Goal: Task Accomplishment & Management: Manage account settings

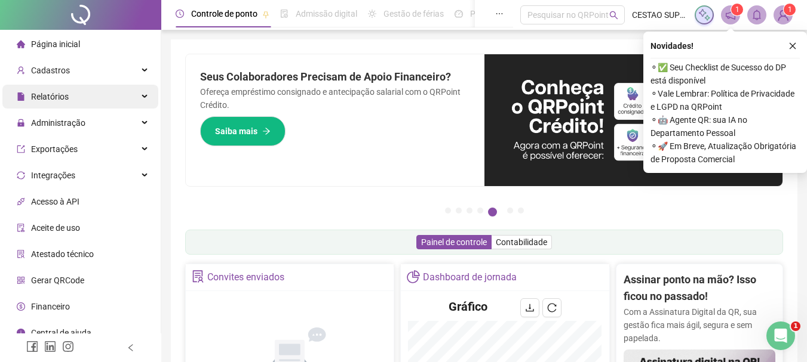
click at [62, 96] on span "Relatórios" at bounding box center [50, 97] width 38 height 10
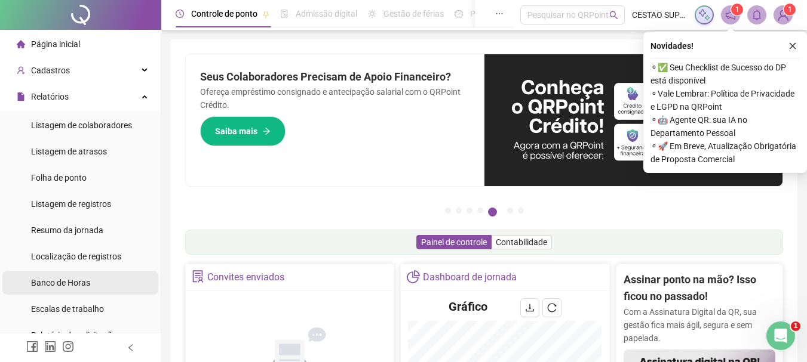
click at [62, 280] on span "Banco de Horas" at bounding box center [60, 283] width 59 height 10
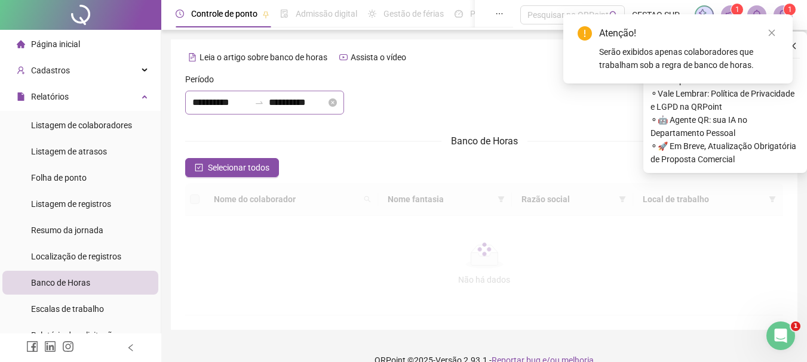
type input "**********"
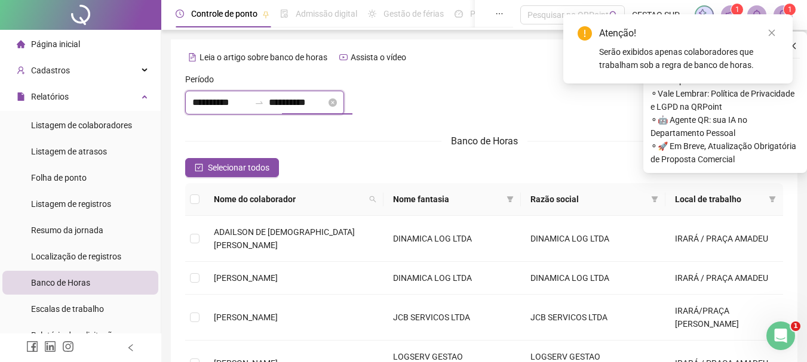
click at [318, 102] on input "**********" at bounding box center [297, 103] width 57 height 14
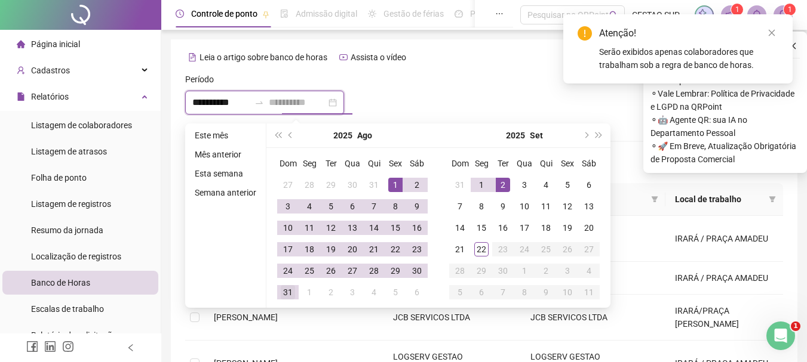
type input "**********"
click at [286, 292] on div "31" at bounding box center [288, 292] width 14 height 14
type input "**********"
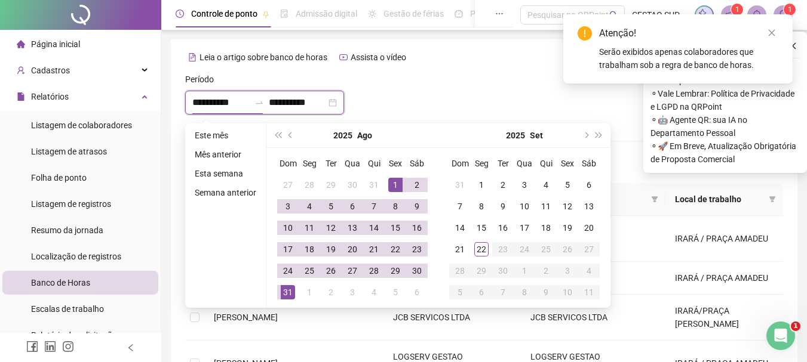
type input "**********"
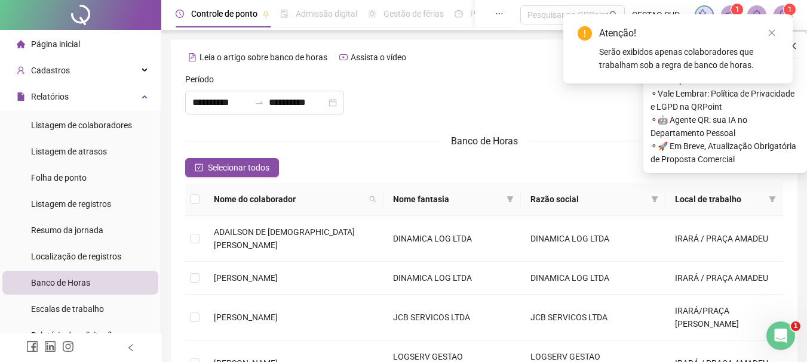
click at [438, 81] on div at bounding box center [484, 98] width 202 height 51
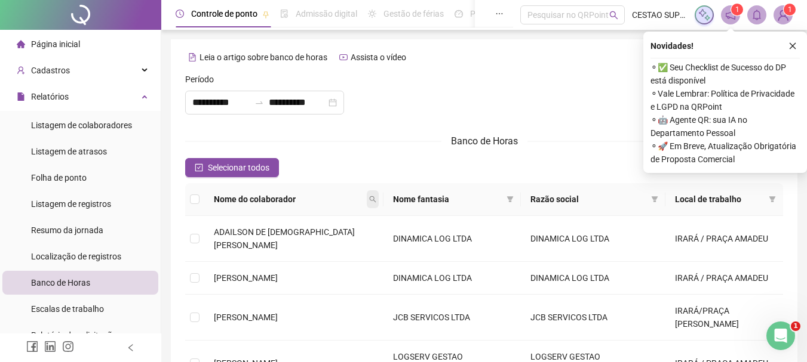
click at [369, 199] on icon "search" at bounding box center [372, 199] width 7 height 7
click at [263, 238] on span "Buscar" at bounding box center [260, 241] width 26 height 13
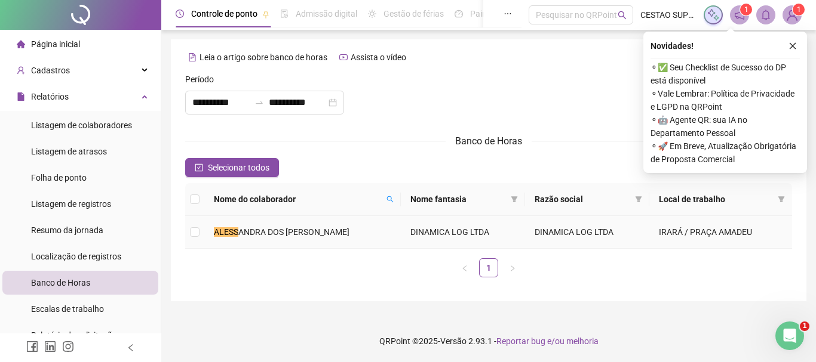
click at [262, 233] on span "ANDRA DOS [PERSON_NAME]" at bounding box center [293, 233] width 111 height 10
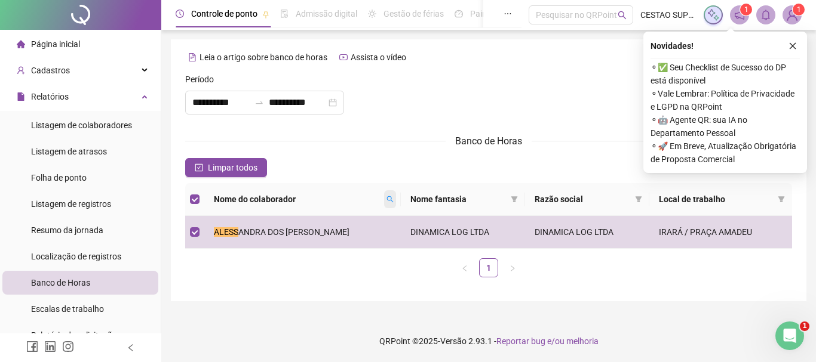
click at [392, 194] on span at bounding box center [390, 199] width 12 height 18
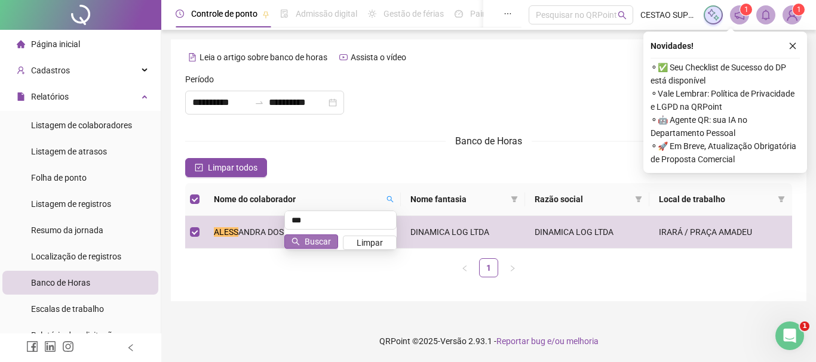
click at [307, 238] on span "Buscar" at bounding box center [318, 241] width 26 height 13
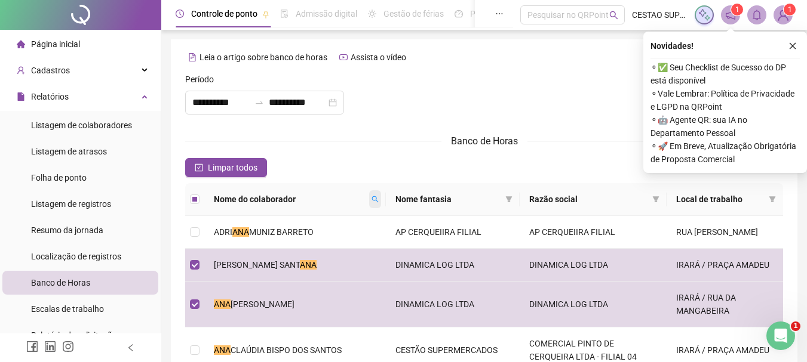
click at [372, 201] on icon "search" at bounding box center [375, 199] width 7 height 7
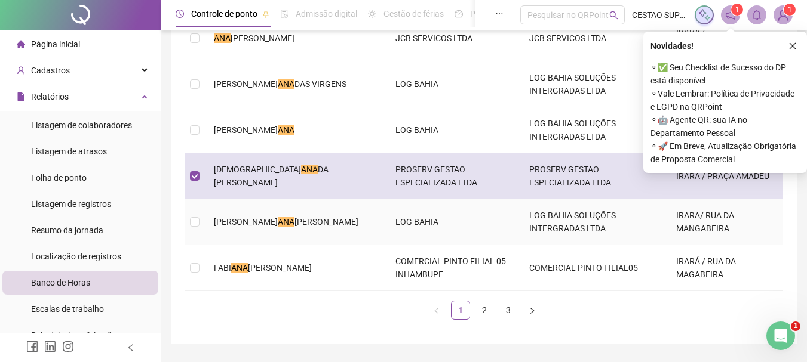
scroll to position [119, 0]
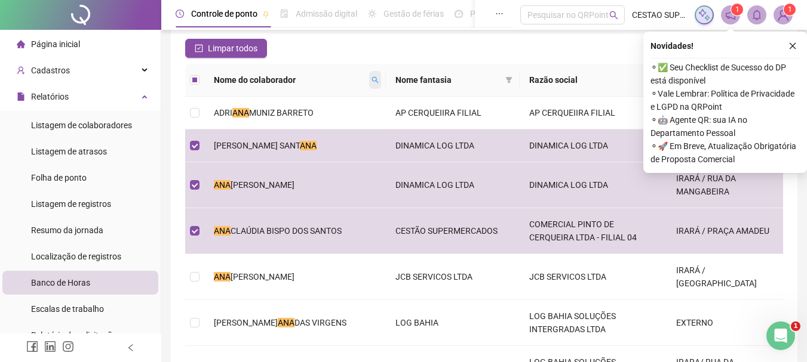
click at [372, 81] on icon "search" at bounding box center [375, 80] width 7 height 7
click at [268, 121] on span "Buscar" at bounding box center [268, 122] width 26 height 13
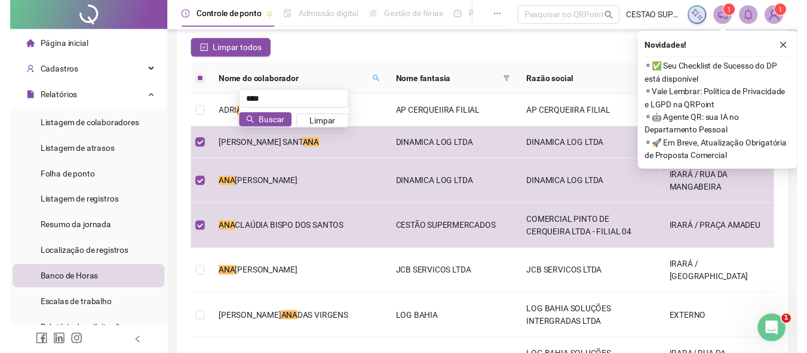
scroll to position [0, 0]
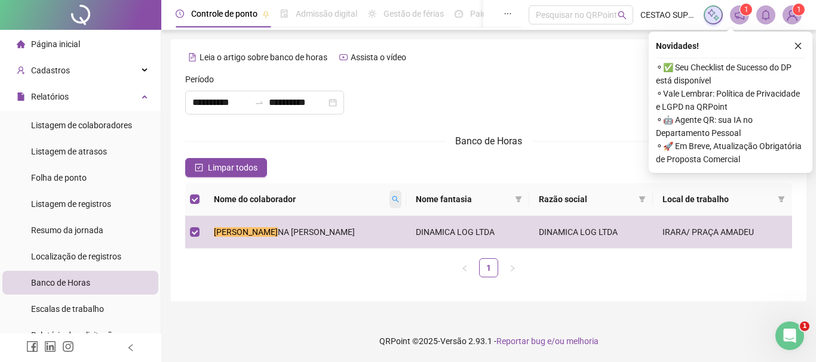
click at [392, 199] on icon "search" at bounding box center [395, 199] width 7 height 7
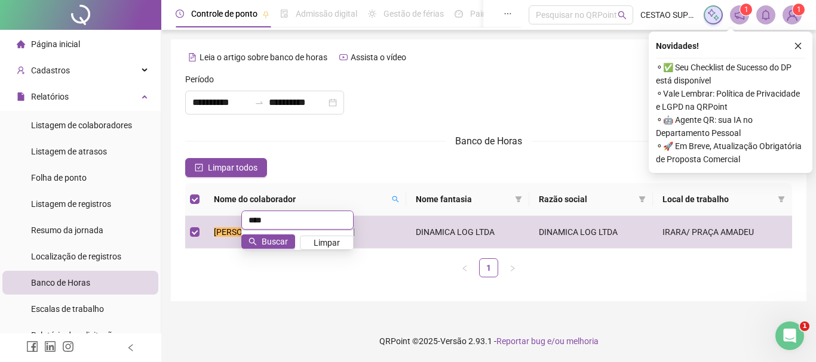
type input "*"
click at [267, 242] on span "Buscar" at bounding box center [275, 241] width 26 height 13
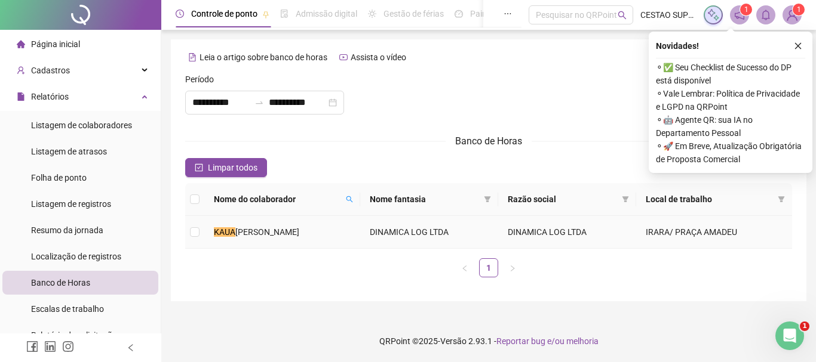
click at [211, 226] on td "[PERSON_NAME]" at bounding box center [282, 232] width 156 height 33
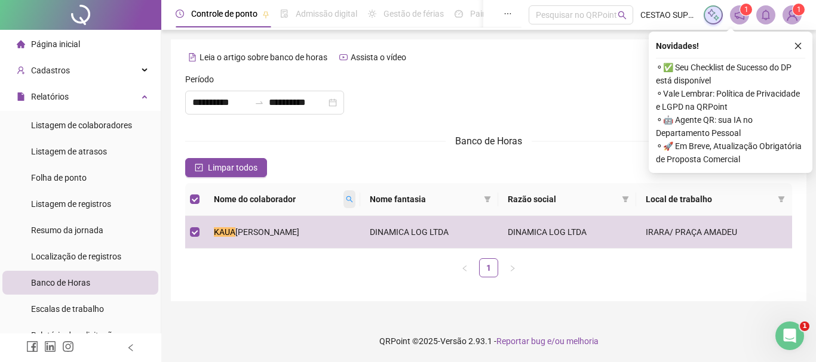
click at [347, 198] on icon "search" at bounding box center [349, 199] width 7 height 7
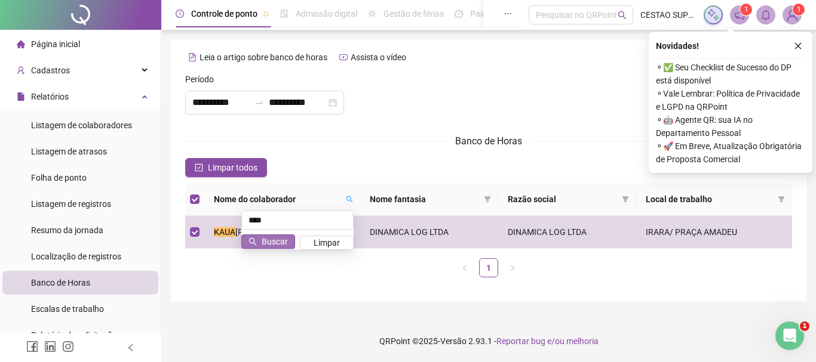
click at [276, 242] on span "Buscar" at bounding box center [275, 241] width 26 height 13
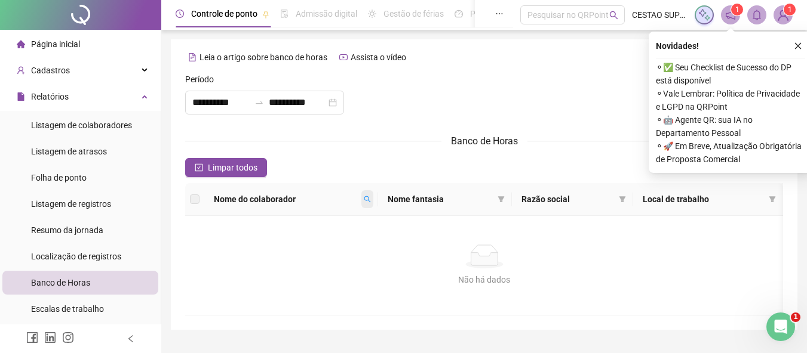
click at [373, 199] on span at bounding box center [367, 199] width 12 height 18
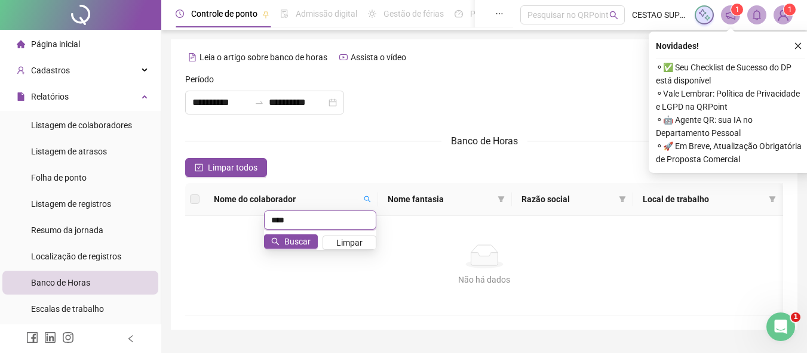
click at [313, 211] on input "****" at bounding box center [320, 220] width 112 height 19
click at [284, 240] on button "Buscar" at bounding box center [291, 242] width 54 height 14
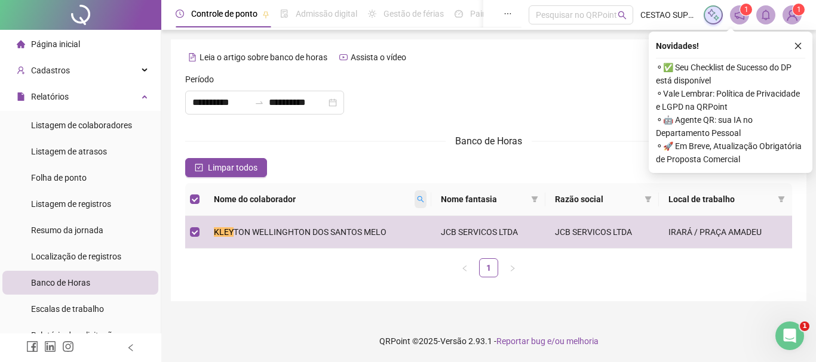
click at [419, 201] on icon "search" at bounding box center [420, 199] width 7 height 7
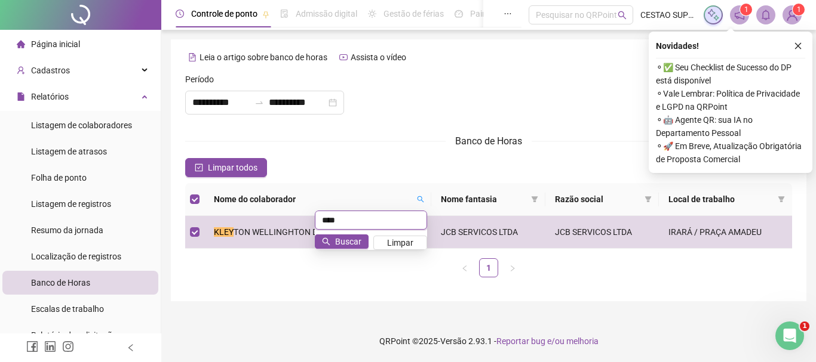
click at [348, 220] on input "****" at bounding box center [371, 220] width 112 height 19
type input "*"
click at [352, 242] on span "Buscar" at bounding box center [348, 241] width 26 height 13
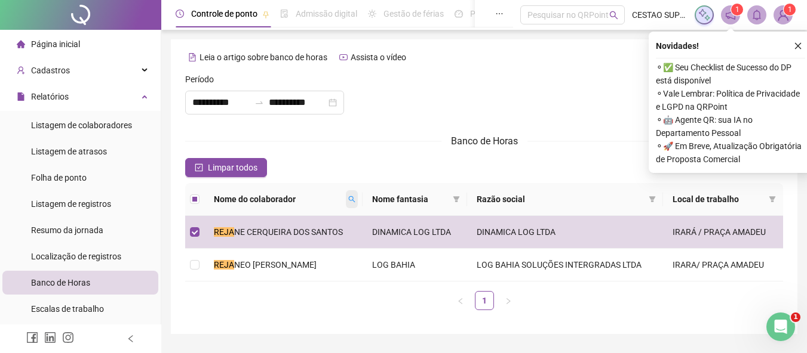
click at [349, 201] on icon "search" at bounding box center [351, 199] width 7 height 7
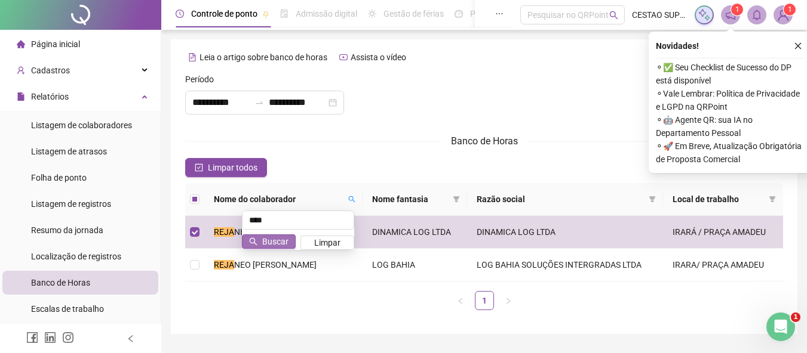
click at [257, 241] on icon "search" at bounding box center [253, 242] width 8 height 8
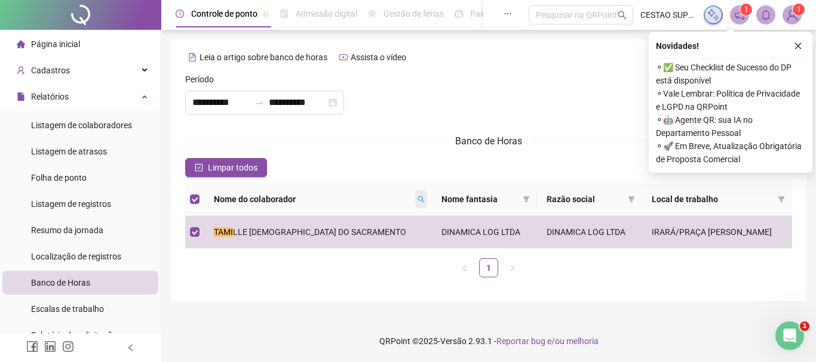
click at [417, 197] on icon "search" at bounding box center [420, 199] width 7 height 7
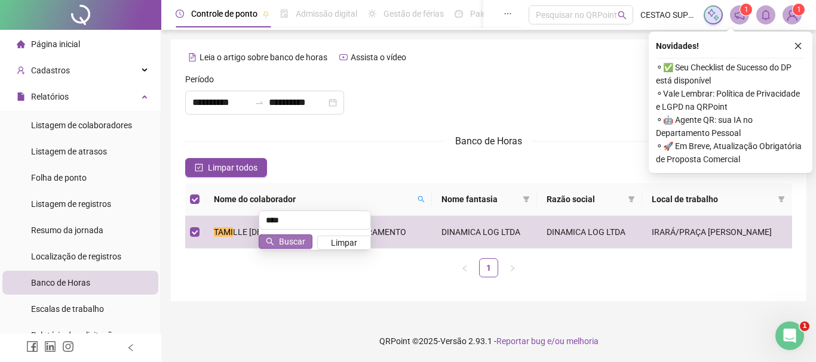
click at [288, 242] on span "Buscar" at bounding box center [292, 241] width 26 height 13
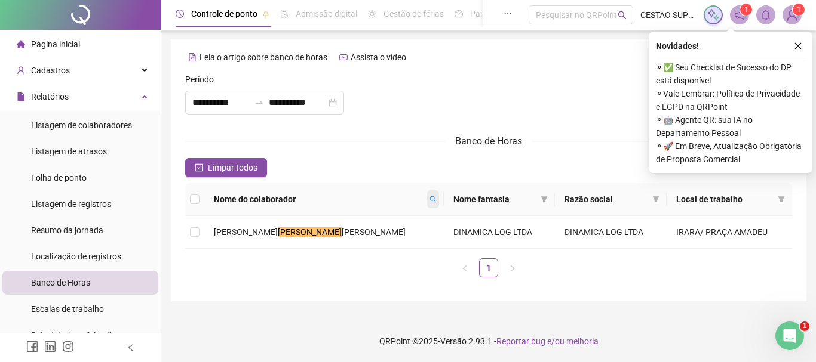
click at [430, 199] on icon "search" at bounding box center [433, 199] width 7 height 7
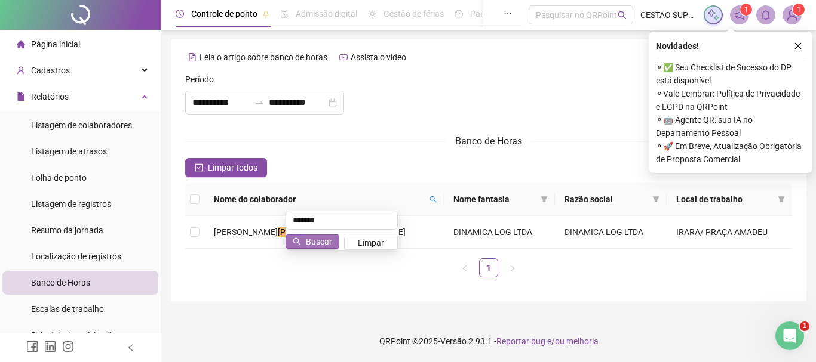
click at [321, 239] on span "Buscar" at bounding box center [319, 241] width 26 height 13
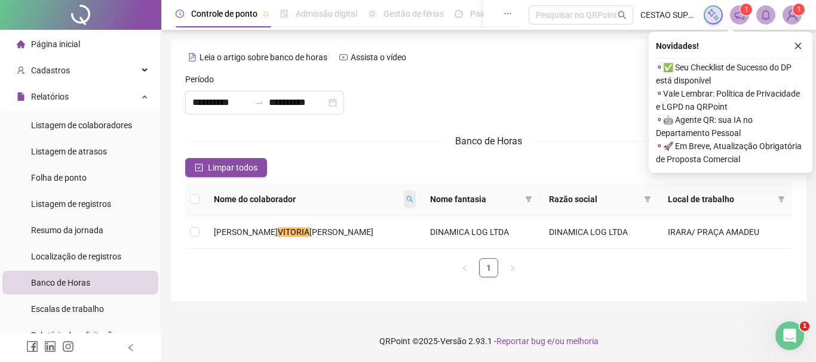
click at [407, 201] on icon "search" at bounding box center [410, 199] width 7 height 7
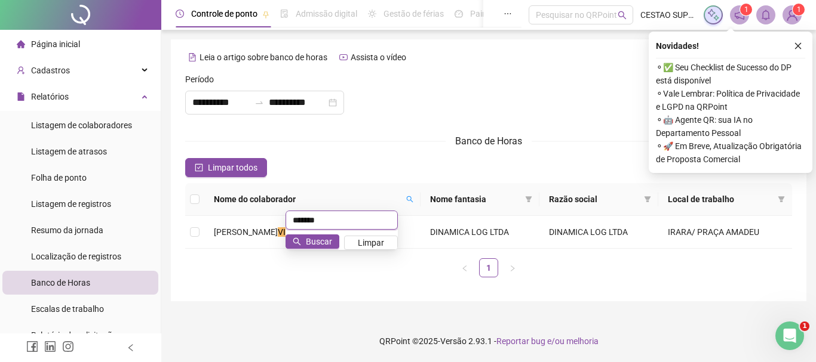
click at [331, 221] on input "*******" at bounding box center [341, 220] width 112 height 19
click at [316, 239] on span "Buscar" at bounding box center [319, 241] width 26 height 13
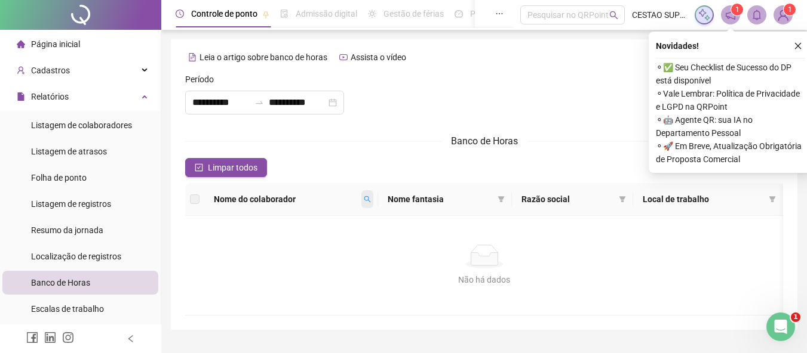
click at [368, 199] on icon "search" at bounding box center [367, 199] width 7 height 7
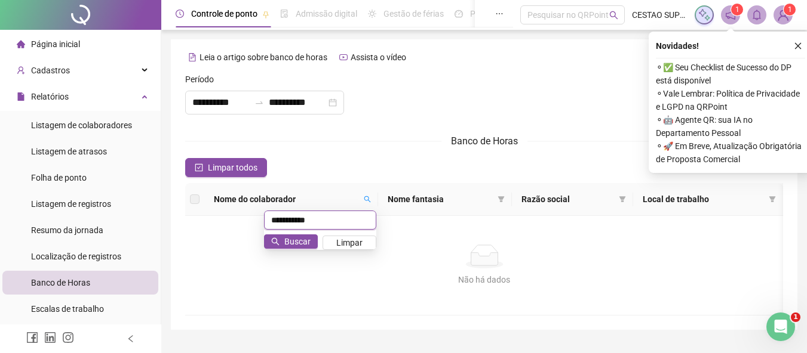
click at [315, 222] on input "**********" at bounding box center [320, 220] width 112 height 19
click at [289, 244] on span "Buscar" at bounding box center [297, 241] width 26 height 13
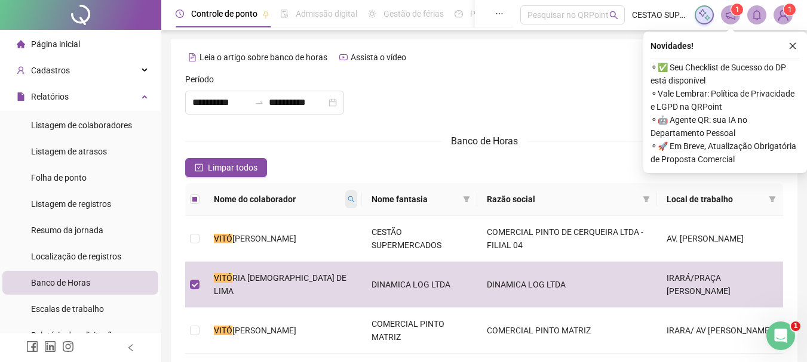
click at [345, 199] on span at bounding box center [351, 199] width 12 height 18
click at [253, 235] on span "Buscar" at bounding box center [251, 241] width 26 height 13
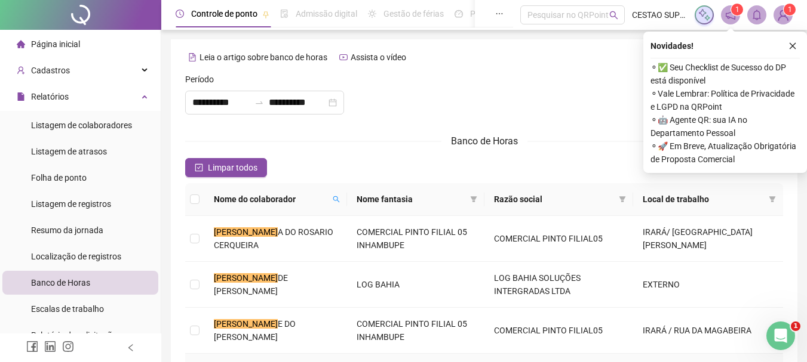
scroll to position [119, 0]
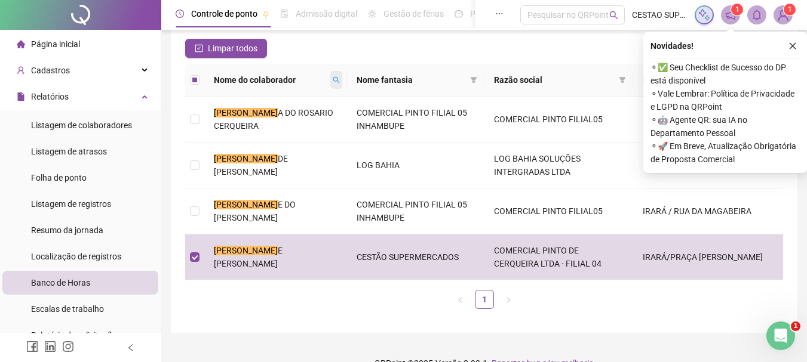
click at [333, 82] on icon "search" at bounding box center [336, 79] width 7 height 7
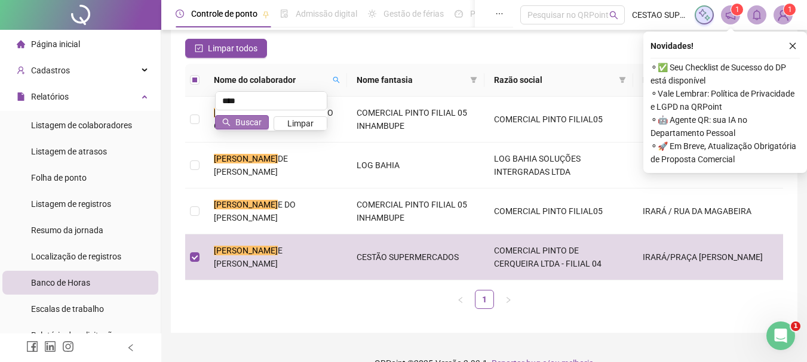
click at [246, 120] on span "Buscar" at bounding box center [248, 122] width 26 height 13
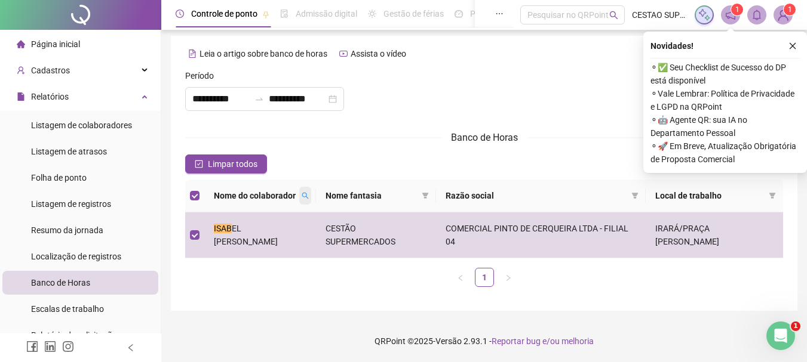
click at [309, 195] on icon "search" at bounding box center [305, 195] width 7 height 7
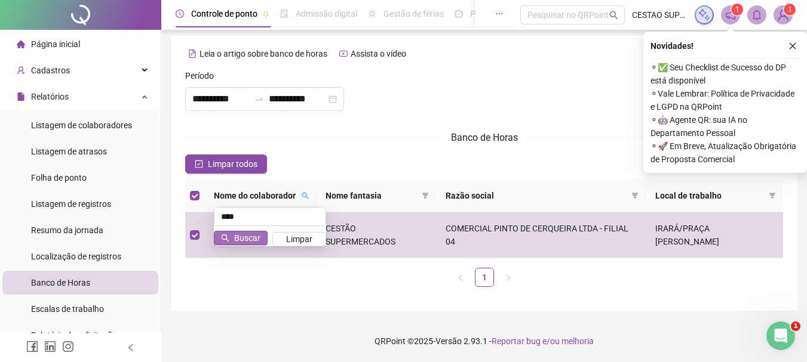
click at [249, 239] on span "Buscar" at bounding box center [247, 238] width 26 height 13
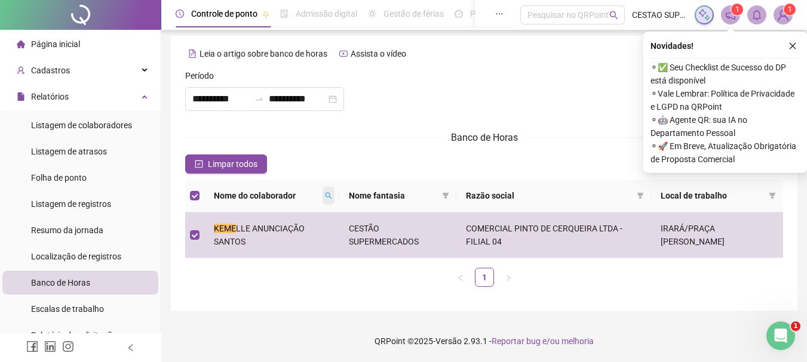
click at [327, 201] on span at bounding box center [328, 196] width 12 height 18
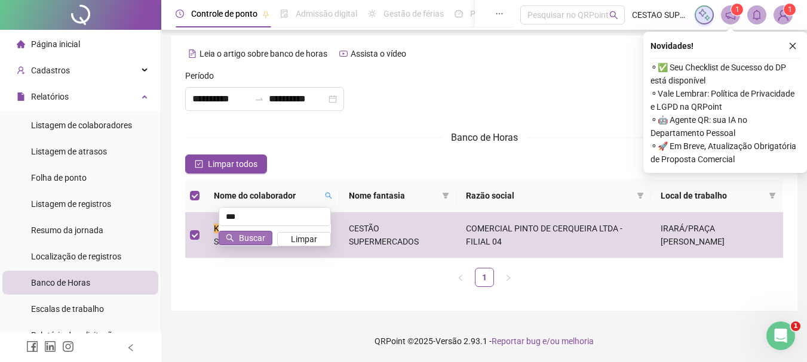
click at [244, 235] on span "Buscar" at bounding box center [252, 238] width 26 height 13
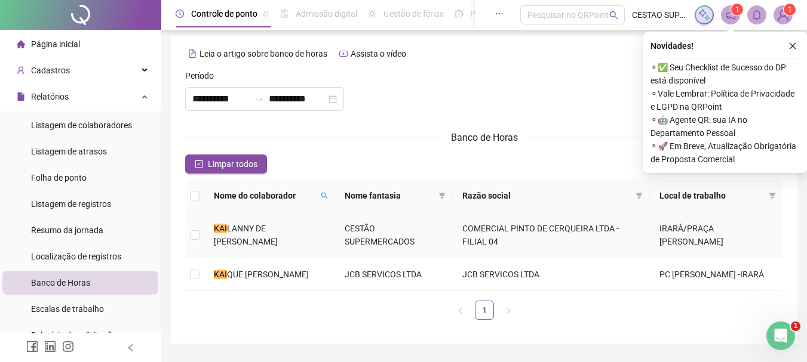
click at [201, 235] on td at bounding box center [194, 236] width 19 height 46
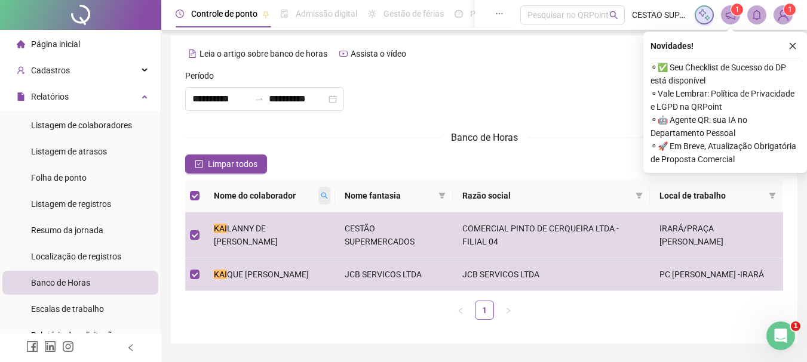
click at [328, 197] on icon "search" at bounding box center [324, 195] width 7 height 7
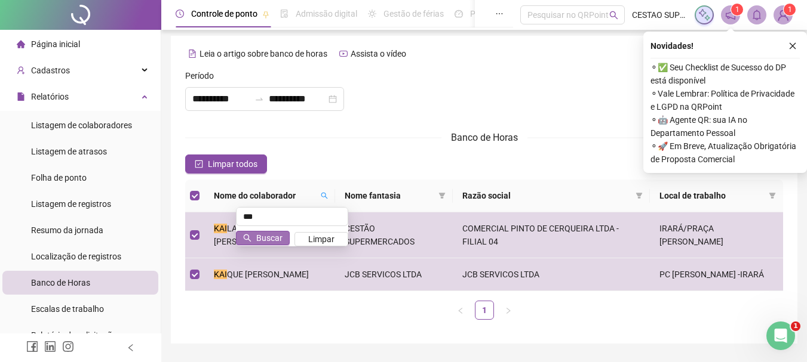
click at [258, 235] on span "Buscar" at bounding box center [269, 238] width 26 height 13
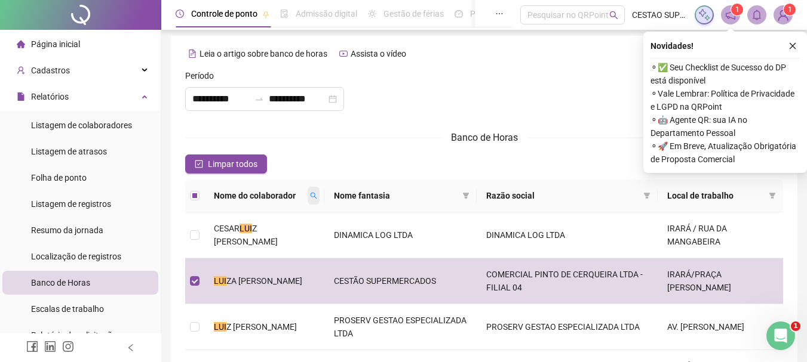
click at [319, 193] on span at bounding box center [314, 196] width 12 height 18
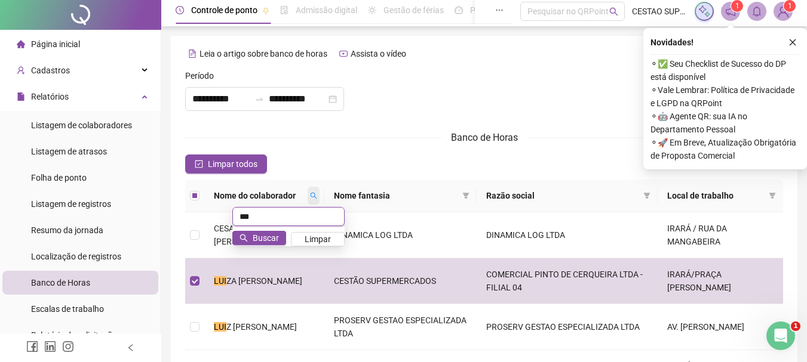
scroll to position [0, 0]
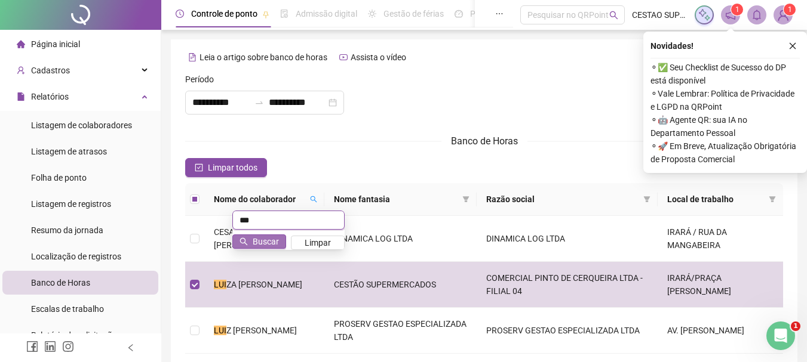
type input "***"
click at [261, 242] on span "Buscar" at bounding box center [266, 241] width 26 height 13
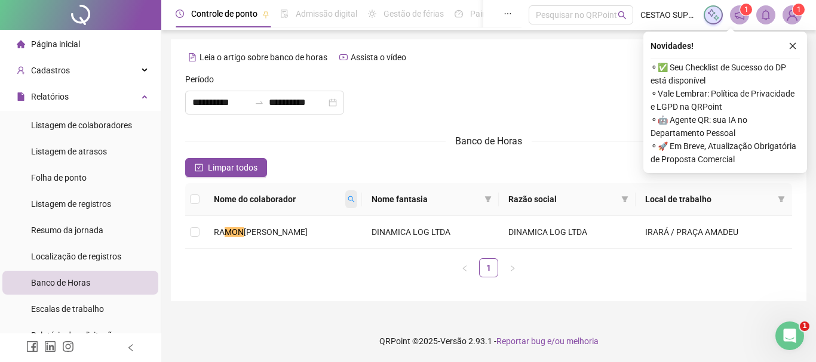
click at [357, 198] on span at bounding box center [351, 199] width 12 height 18
type input "*"
click at [287, 244] on button "Buscar" at bounding box center [295, 242] width 54 height 14
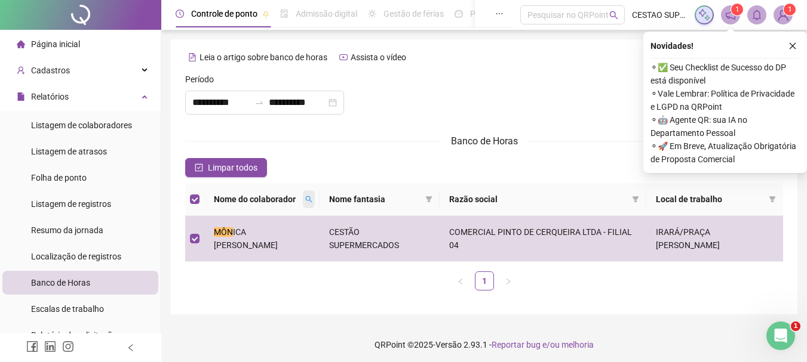
click at [312, 198] on icon "search" at bounding box center [308, 199] width 7 height 7
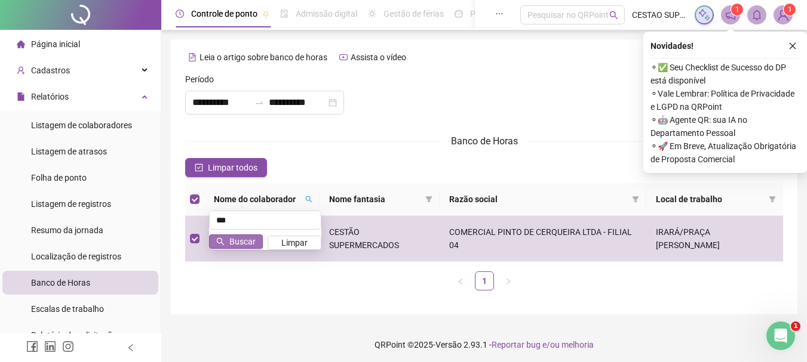
click at [228, 241] on button "Buscar" at bounding box center [236, 242] width 54 height 14
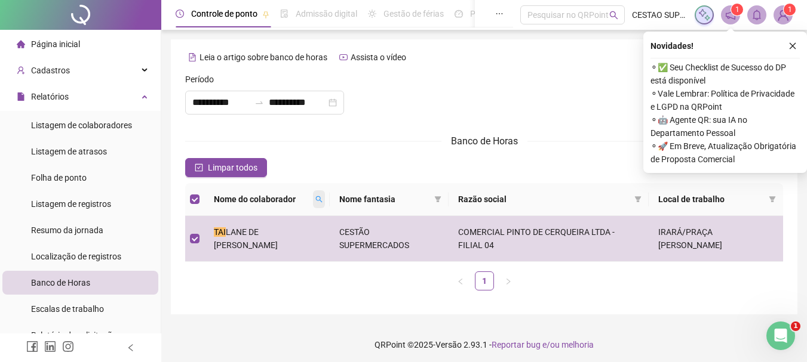
click at [318, 198] on icon "search" at bounding box center [318, 199] width 7 height 7
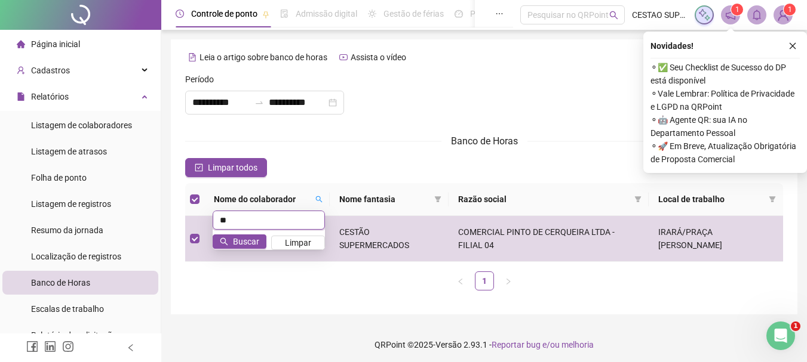
type input "*"
click at [239, 241] on span "Buscar" at bounding box center [246, 241] width 26 height 13
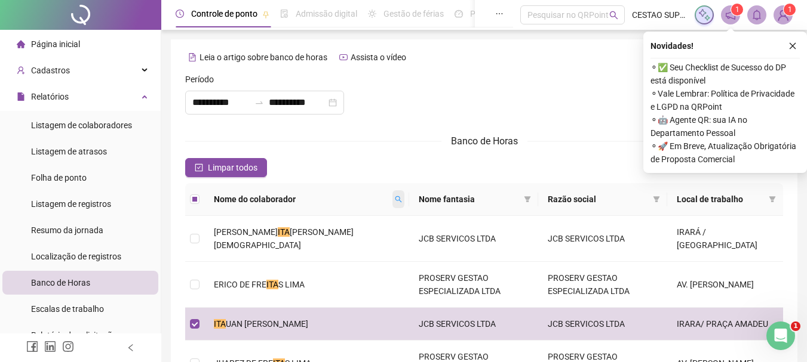
click at [392, 200] on span at bounding box center [398, 199] width 12 height 18
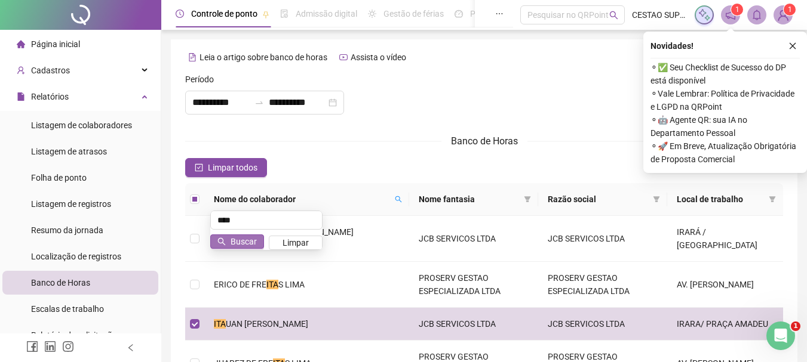
click at [245, 242] on span "Buscar" at bounding box center [243, 241] width 26 height 13
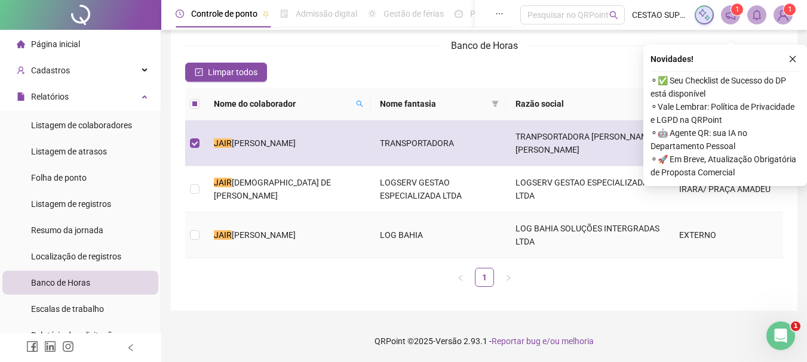
scroll to position [49, 0]
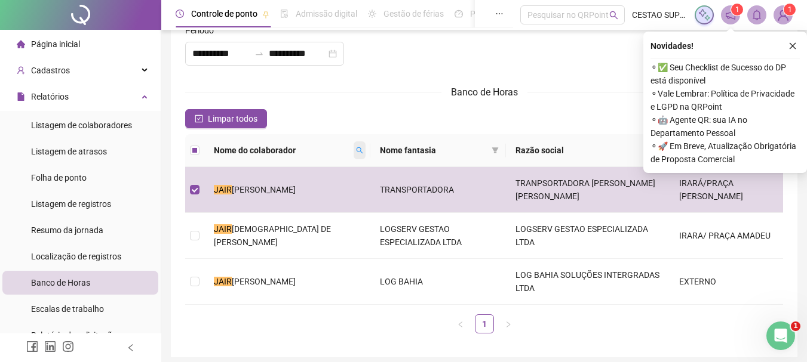
click at [356, 154] on icon "search" at bounding box center [359, 150] width 7 height 7
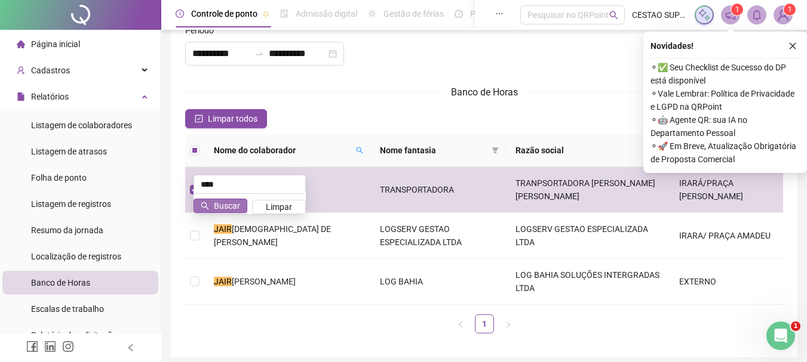
click at [226, 206] on span "Buscar" at bounding box center [227, 205] width 26 height 13
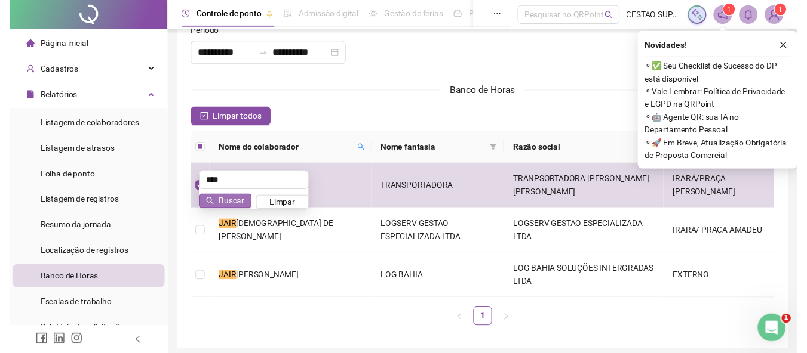
scroll to position [0, 0]
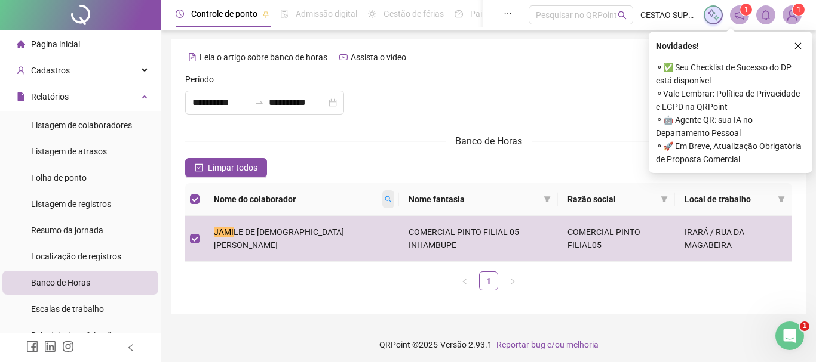
click at [385, 200] on icon "search" at bounding box center [388, 199] width 7 height 7
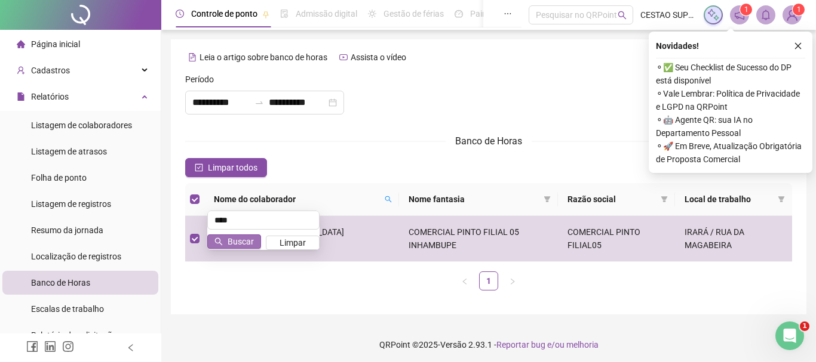
click at [251, 241] on span "Buscar" at bounding box center [241, 241] width 26 height 13
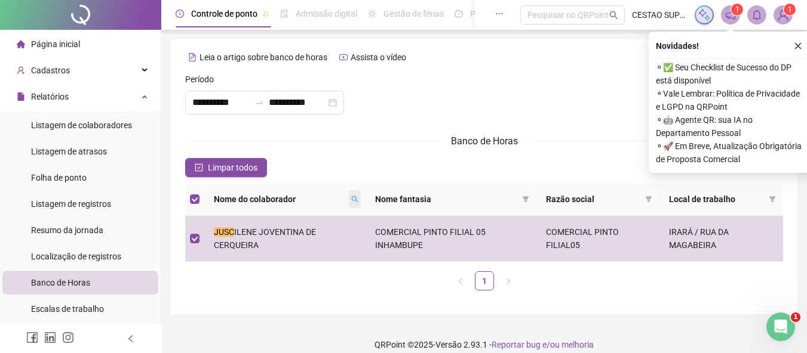
click at [351, 201] on icon "search" at bounding box center [354, 199] width 7 height 7
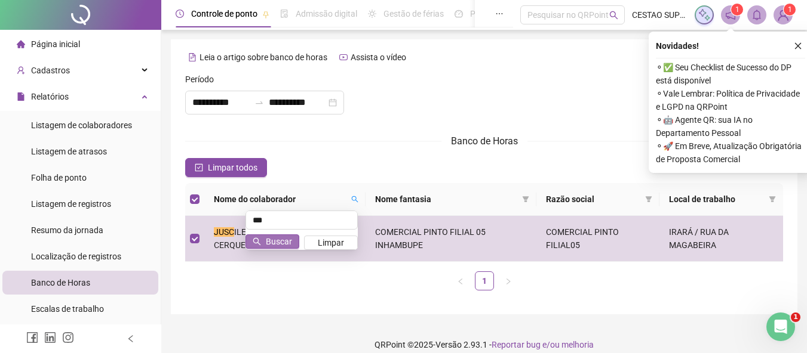
click at [271, 241] on span "Buscar" at bounding box center [279, 241] width 26 height 13
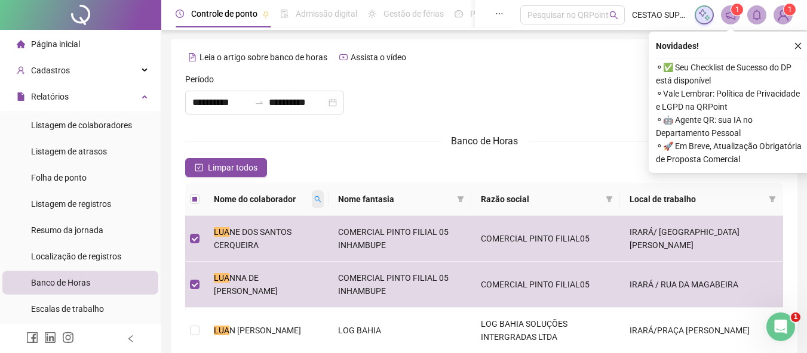
click at [318, 200] on icon "search" at bounding box center [317, 199] width 7 height 7
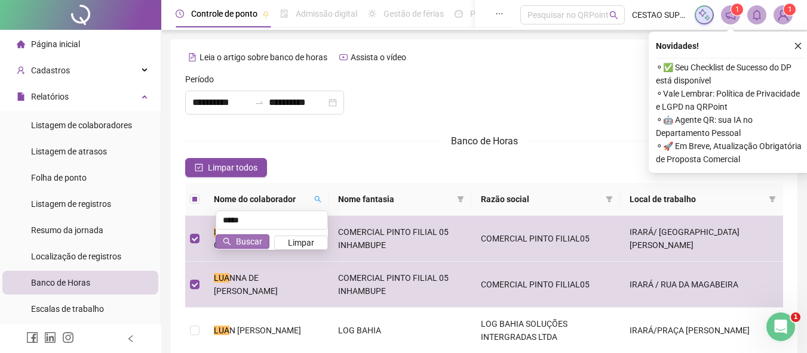
click at [251, 243] on span "Buscar" at bounding box center [249, 241] width 26 height 13
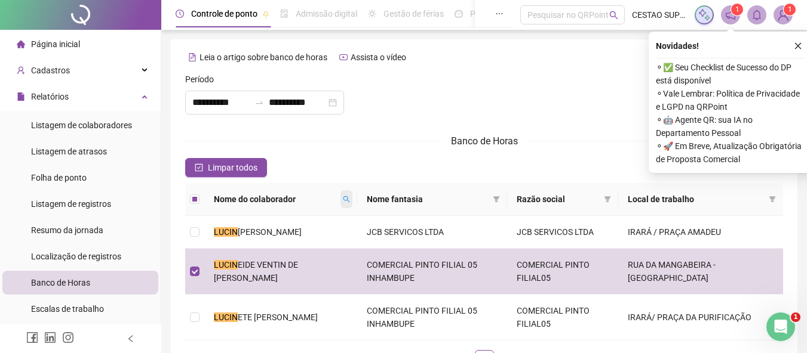
click at [350, 200] on icon "search" at bounding box center [346, 199] width 7 height 7
click at [266, 245] on button "Buscar" at bounding box center [274, 242] width 54 height 14
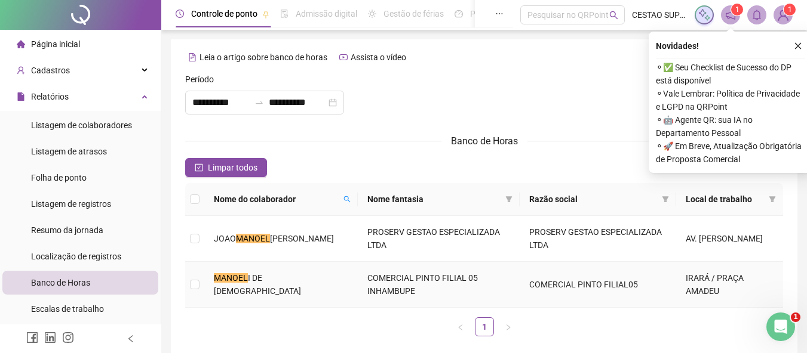
click at [201, 286] on td at bounding box center [194, 285] width 19 height 46
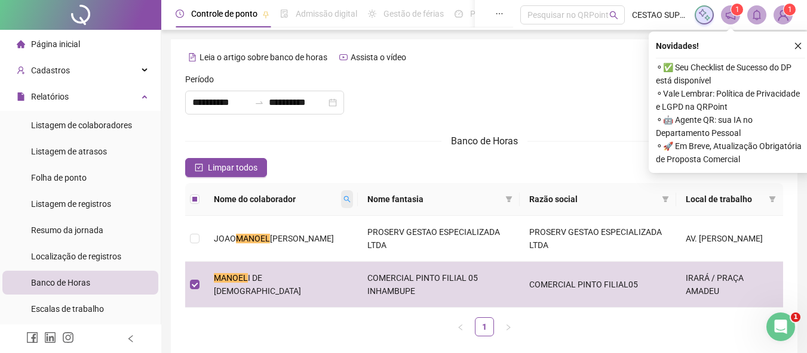
click at [344, 201] on span at bounding box center [347, 199] width 12 height 18
click at [260, 239] on span "Buscar" at bounding box center [266, 241] width 26 height 13
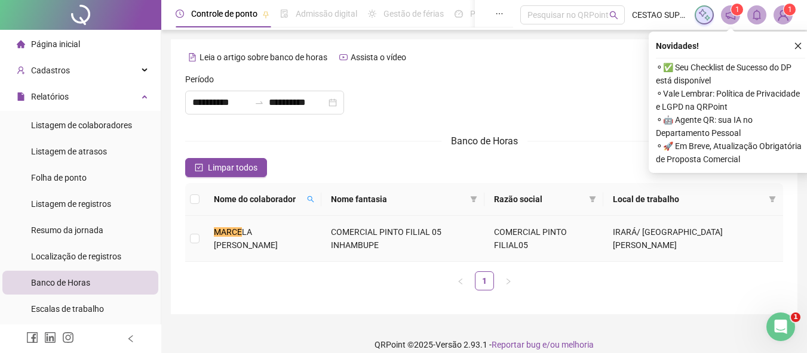
click at [201, 239] on td at bounding box center [194, 239] width 19 height 46
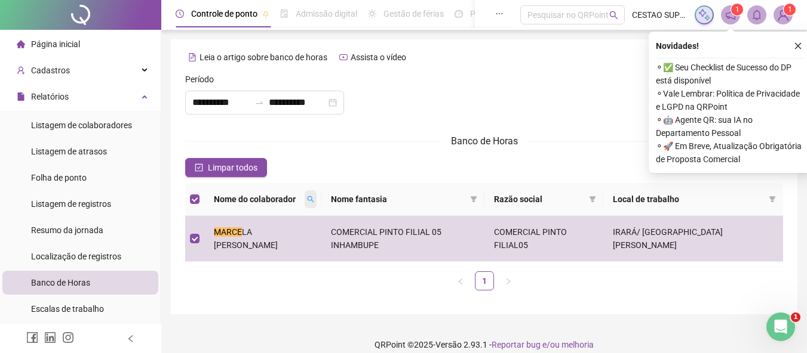
click at [316, 201] on span at bounding box center [311, 199] width 12 height 18
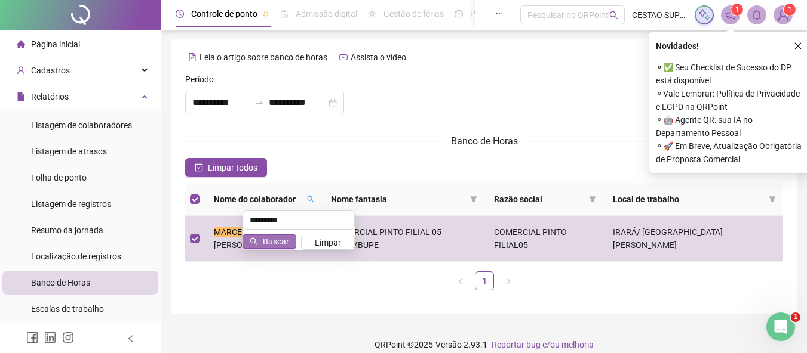
click at [260, 239] on button "Buscar" at bounding box center [269, 242] width 54 height 14
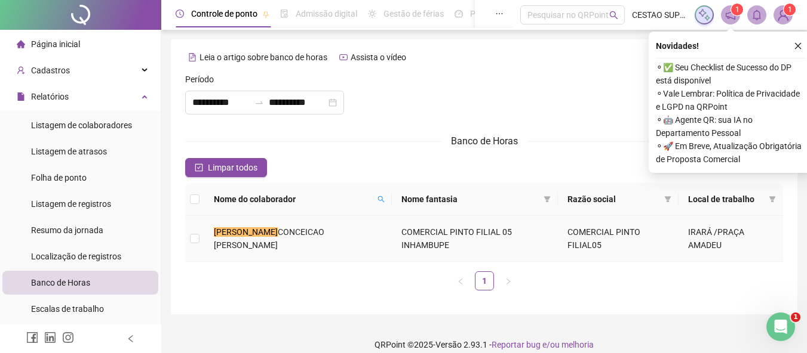
click at [200, 237] on td at bounding box center [194, 239] width 19 height 46
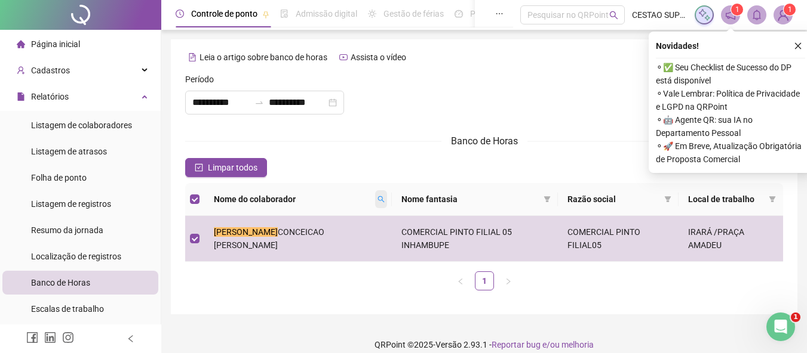
click at [377, 199] on icon "search" at bounding box center [380, 199] width 7 height 7
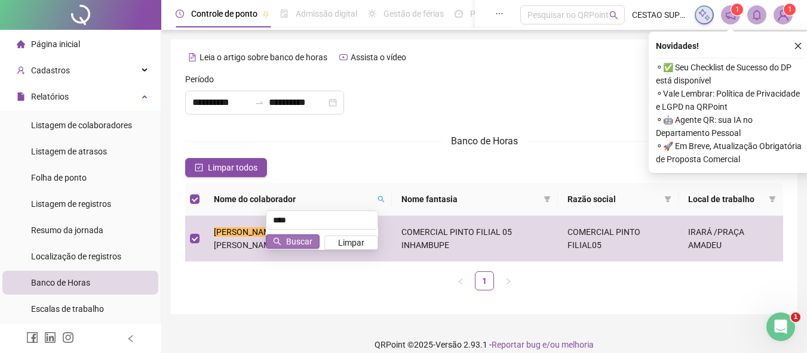
click at [287, 239] on span "Buscar" at bounding box center [299, 241] width 26 height 13
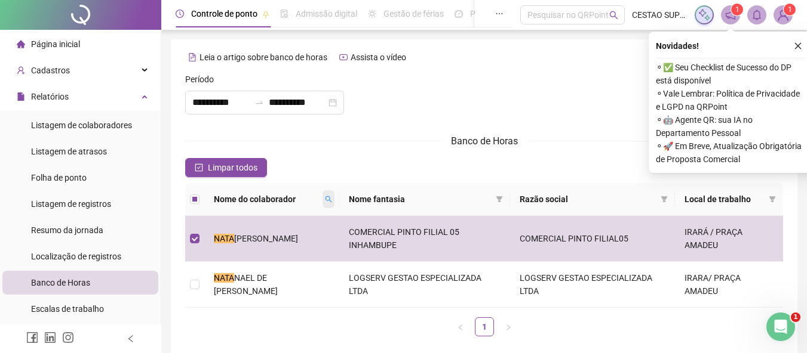
click at [332, 198] on icon "search" at bounding box center [328, 199] width 7 height 7
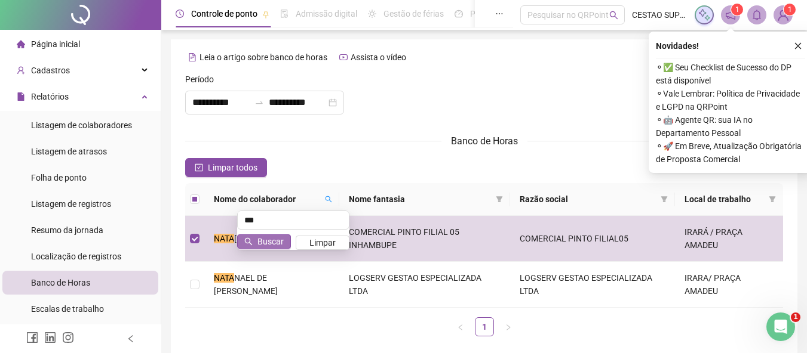
click at [272, 245] on span "Buscar" at bounding box center [270, 241] width 26 height 13
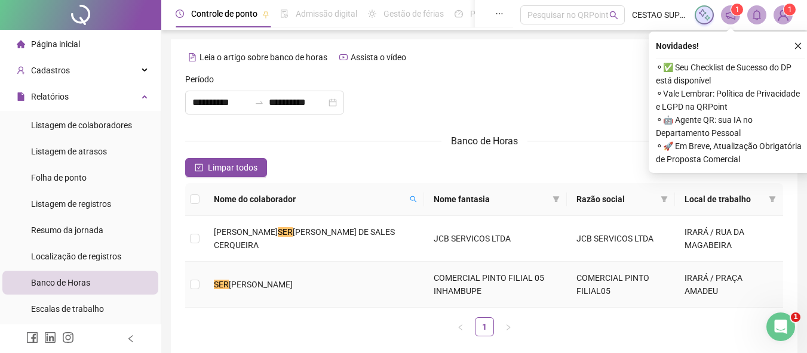
click at [246, 290] on span "[PERSON_NAME]" at bounding box center [261, 285] width 64 height 10
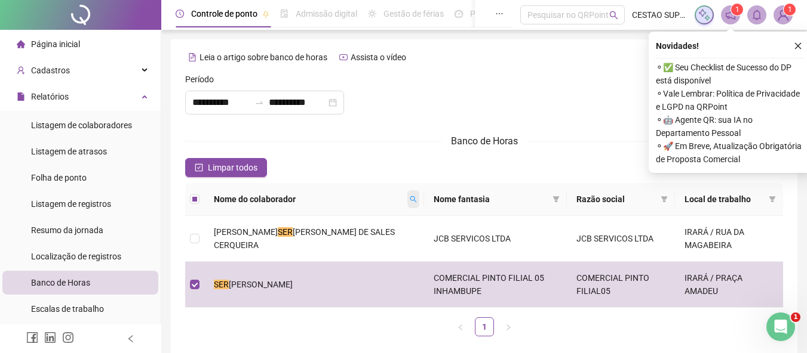
click at [410, 200] on icon "search" at bounding box center [413, 199] width 7 height 7
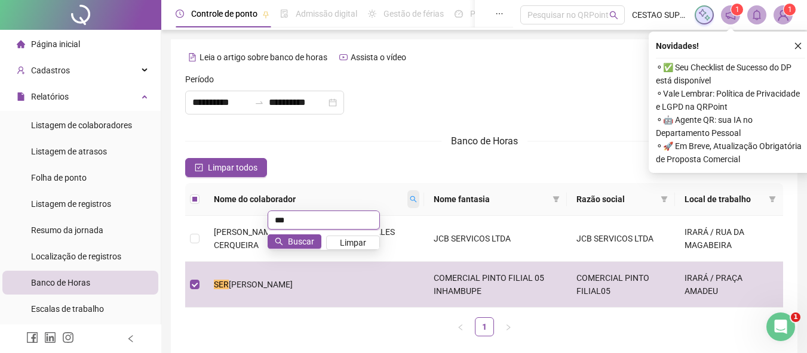
type input "*"
click at [294, 236] on span "Buscar" at bounding box center [301, 241] width 26 height 13
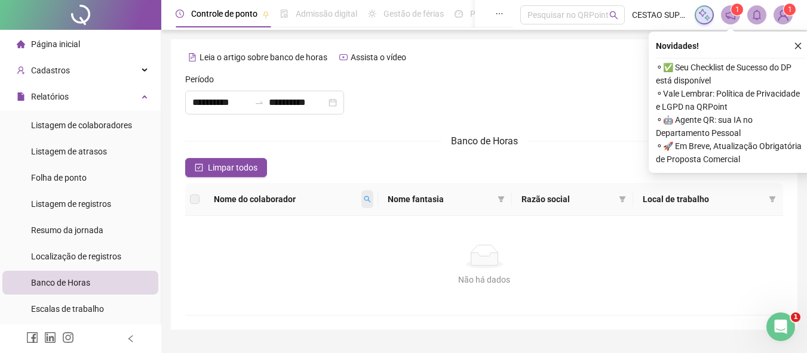
click at [369, 199] on icon "search" at bounding box center [367, 199] width 7 height 7
type input "*"
click at [295, 238] on span "Buscar" at bounding box center [297, 241] width 26 height 13
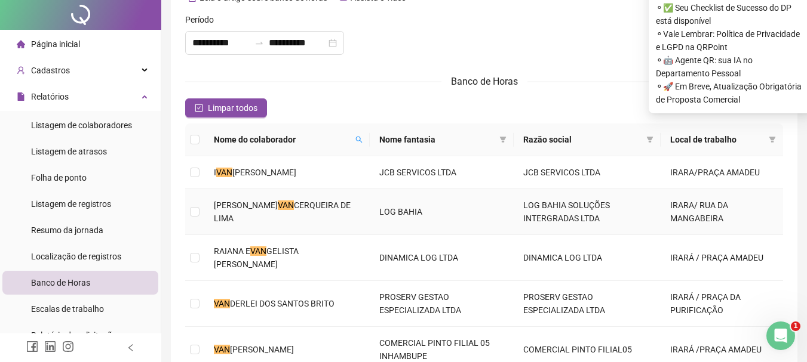
scroll to position [119, 0]
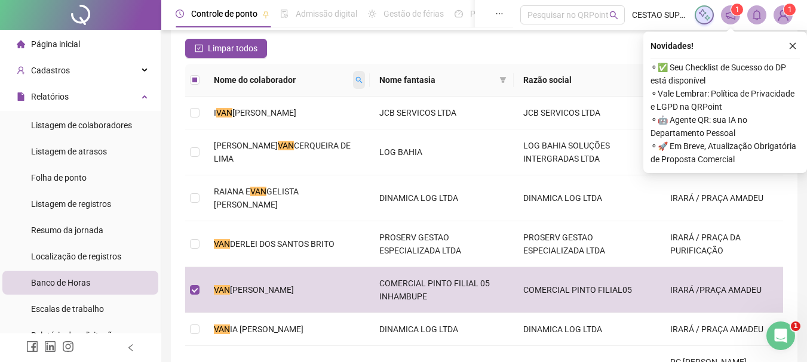
click at [355, 81] on icon "search" at bounding box center [358, 79] width 7 height 7
click at [276, 122] on span "Buscar" at bounding box center [266, 122] width 26 height 13
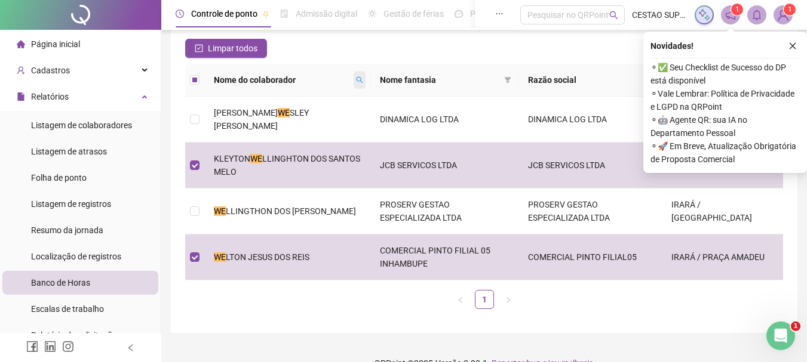
click at [356, 80] on icon "search" at bounding box center [359, 79] width 7 height 7
click at [275, 123] on span "Buscar" at bounding box center [279, 122] width 26 height 13
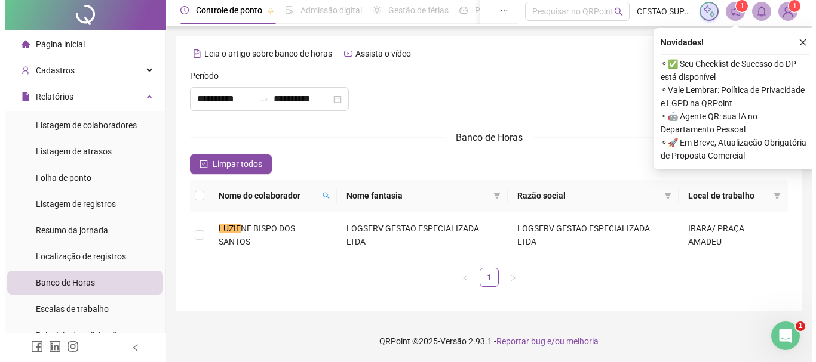
scroll to position [0, 0]
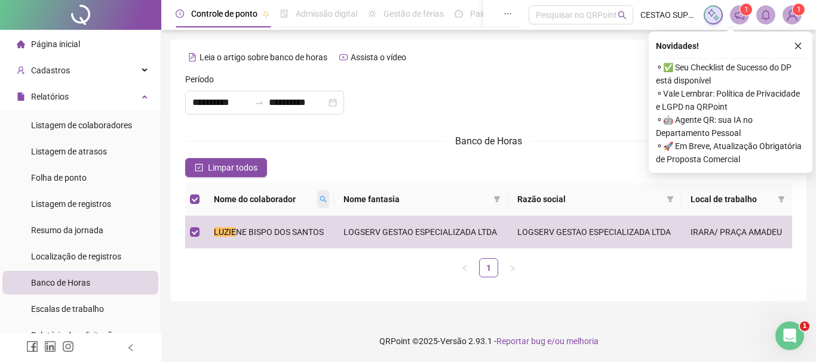
click at [327, 201] on icon "search" at bounding box center [322, 199] width 7 height 7
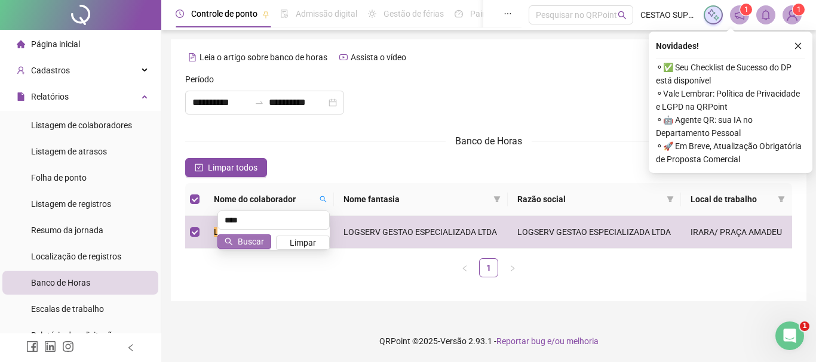
click at [254, 244] on span "Buscar" at bounding box center [251, 241] width 26 height 13
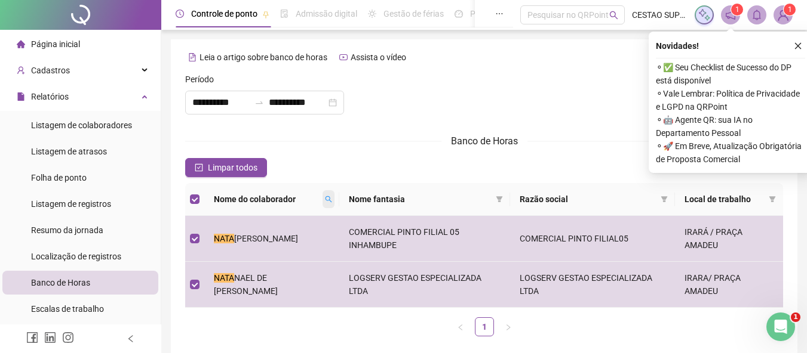
click at [332, 198] on icon "search" at bounding box center [328, 199] width 7 height 7
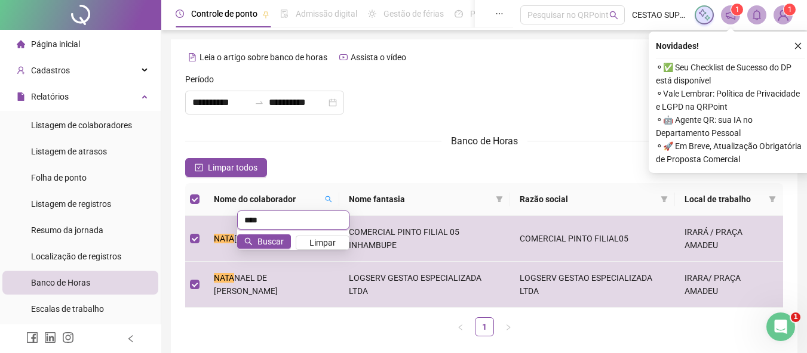
click at [266, 217] on input "****" at bounding box center [293, 220] width 112 height 19
type input "*"
click at [271, 237] on span "Buscar" at bounding box center [270, 241] width 26 height 13
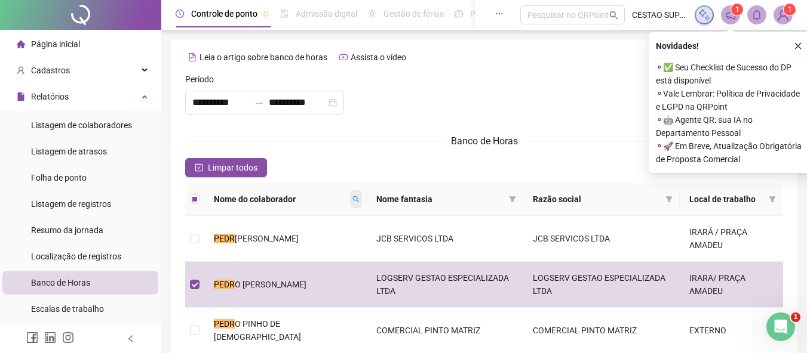
click at [352, 202] on icon "search" at bounding box center [355, 199] width 7 height 7
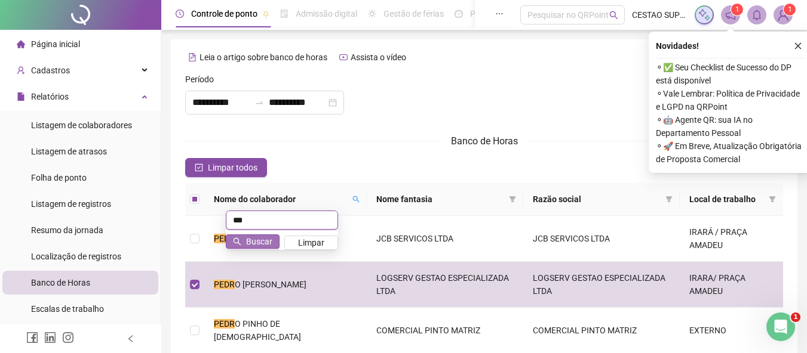
type input "***"
click at [255, 239] on span "Buscar" at bounding box center [259, 241] width 26 height 13
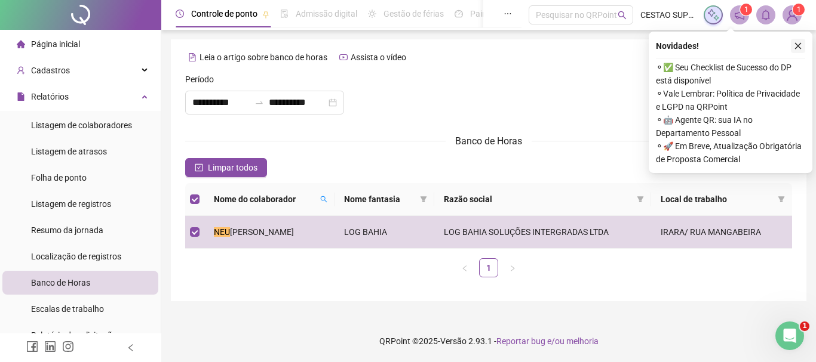
click at [798, 48] on icon "close" at bounding box center [798, 46] width 8 height 8
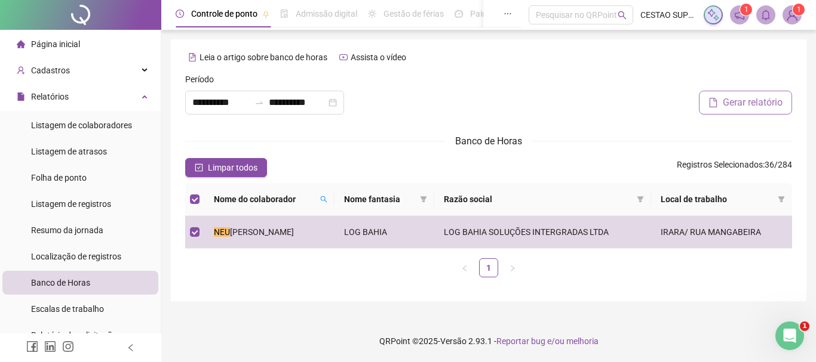
click at [742, 98] on span "Gerar relatório" at bounding box center [753, 103] width 60 height 14
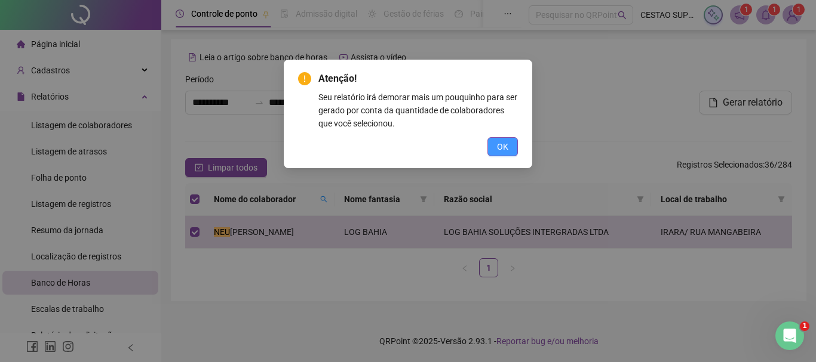
click at [502, 148] on span "OK" at bounding box center [502, 146] width 11 height 13
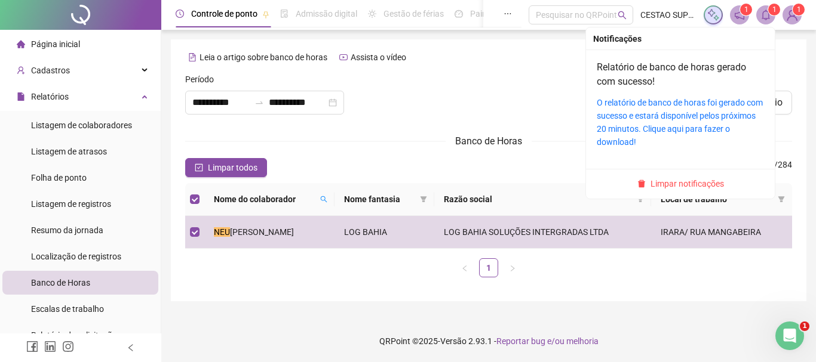
click at [769, 13] on sup "1" at bounding box center [774, 10] width 12 height 12
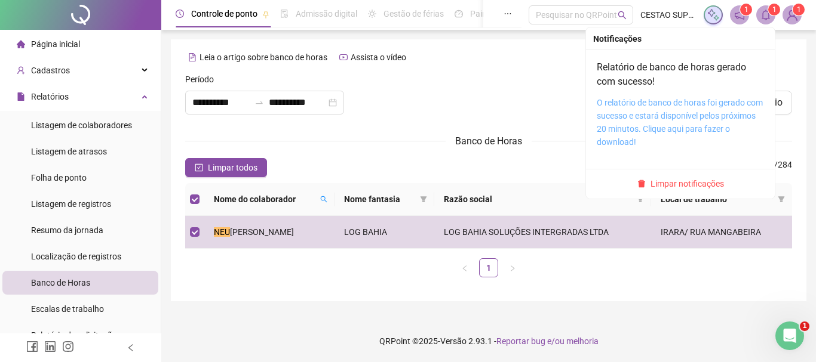
click at [675, 130] on link "O relatório de banco de horas foi gerado com sucesso e estará disponível pelos …" at bounding box center [680, 122] width 166 height 49
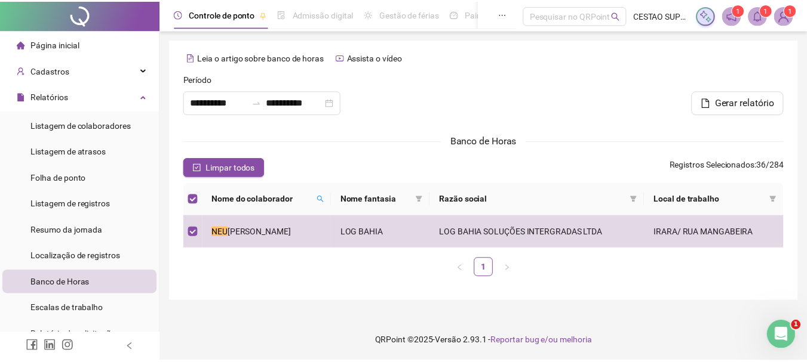
scroll to position [119, 0]
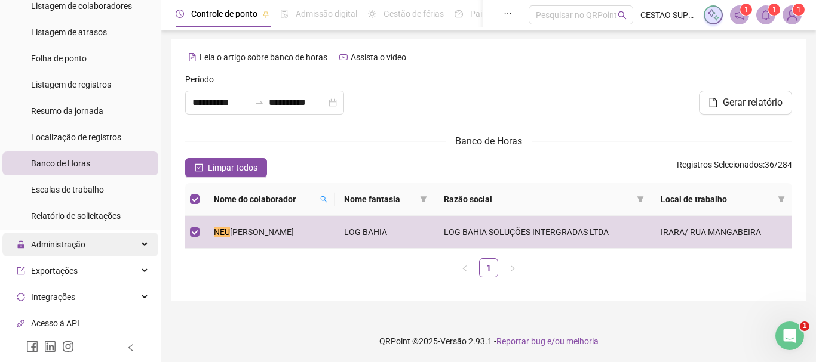
drag, startPoint x: 73, startPoint y: 243, endPoint x: 71, endPoint y: 250, distance: 7.4
click at [73, 244] on span "Administração" at bounding box center [58, 245] width 54 height 10
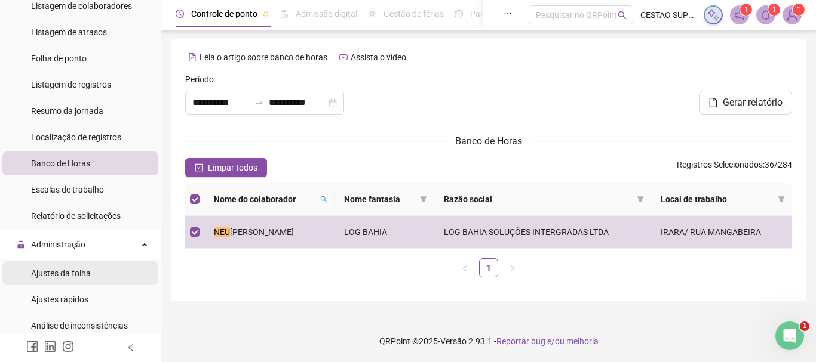
click at [67, 277] on span "Ajustes da folha" at bounding box center [61, 274] width 60 height 10
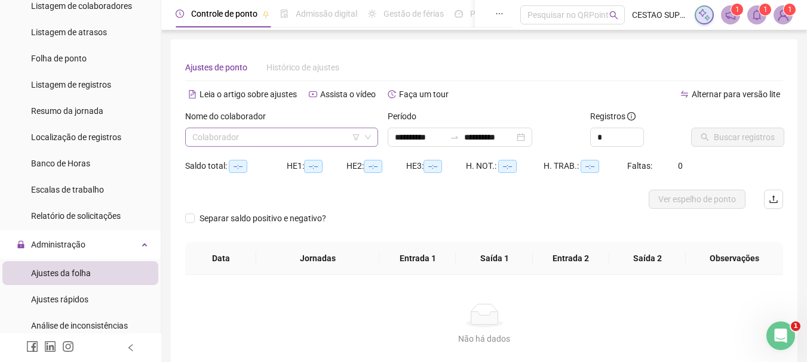
type input "**********"
click at [223, 137] on input "search" at bounding box center [276, 137] width 168 height 18
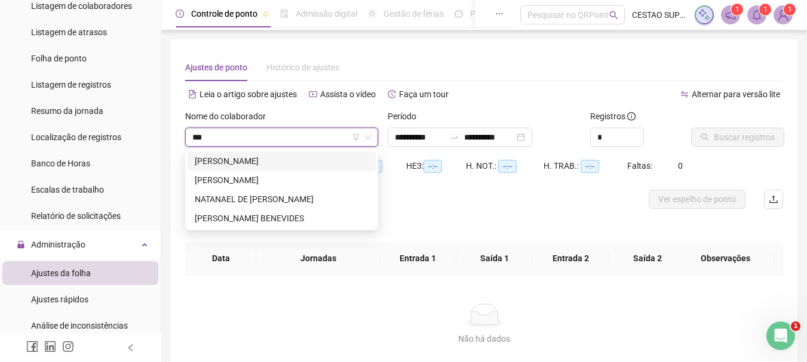
type input "****"
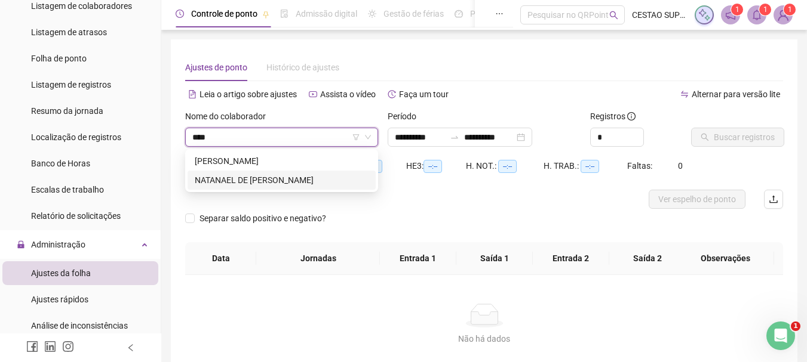
click at [275, 185] on div "NATANAEL DE [PERSON_NAME]" at bounding box center [282, 180] width 174 height 13
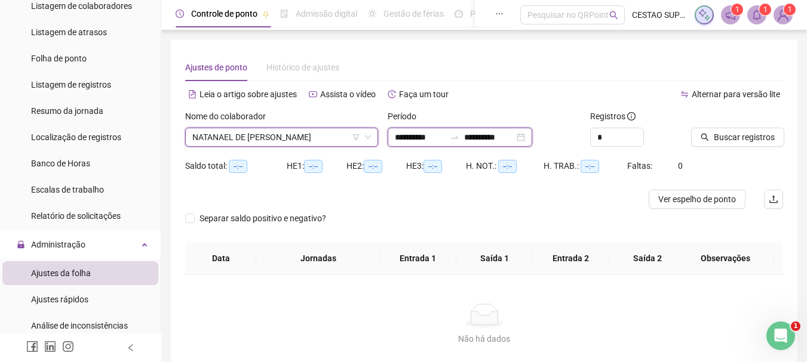
click at [418, 138] on input "**********" at bounding box center [420, 137] width 50 height 13
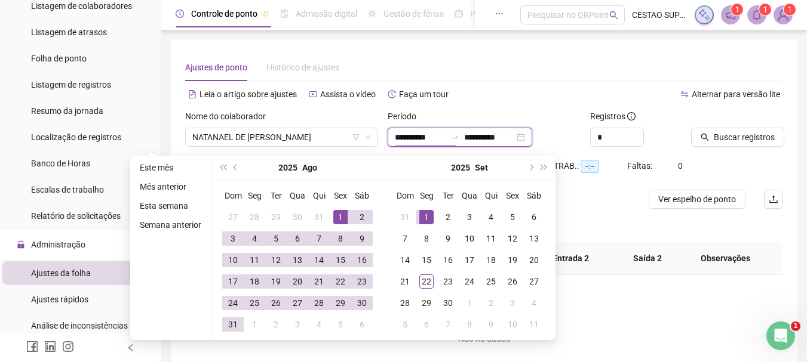
type input "**********"
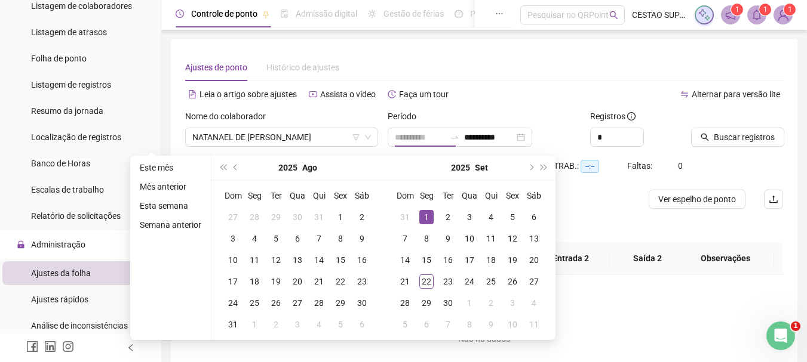
click at [427, 219] on div "1" at bounding box center [426, 217] width 14 height 14
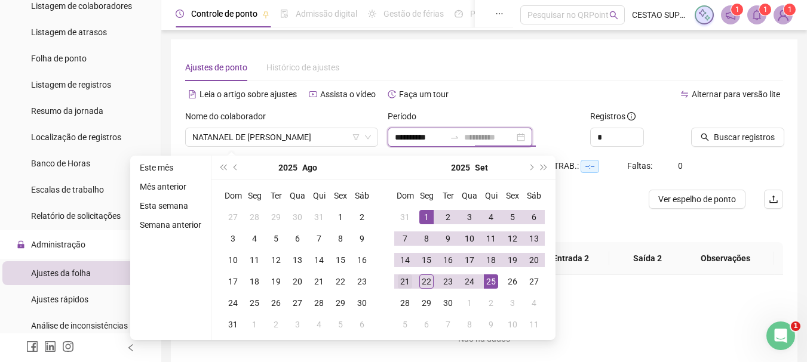
type input "**********"
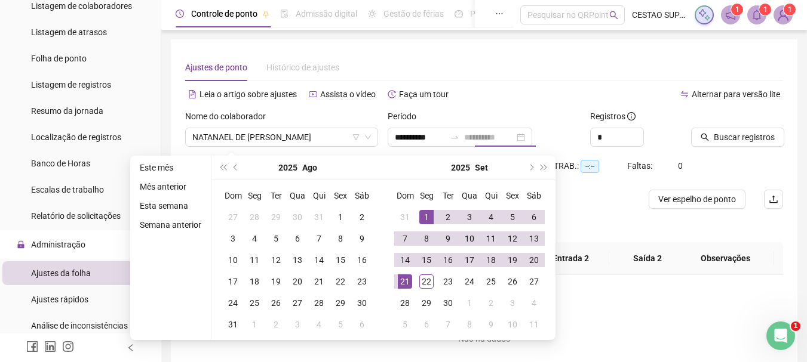
click at [404, 278] on div "21" at bounding box center [405, 282] width 14 height 14
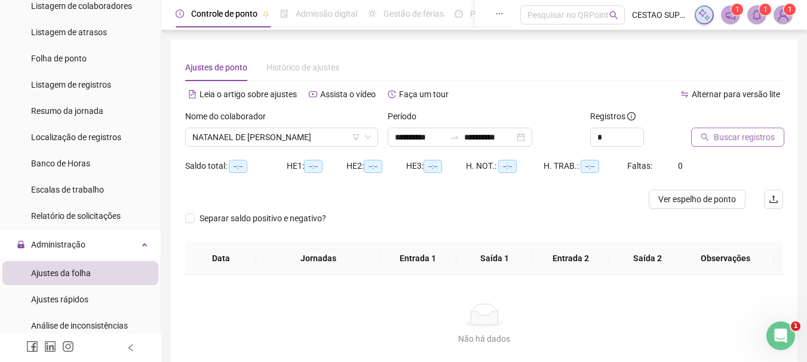
click at [736, 136] on span "Buscar registros" at bounding box center [744, 137] width 61 height 13
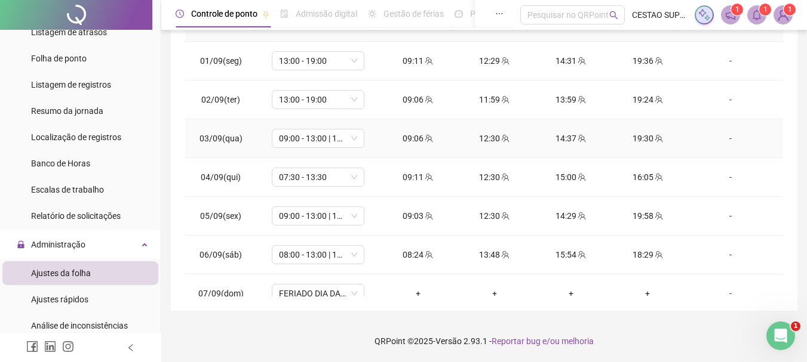
scroll to position [9, 0]
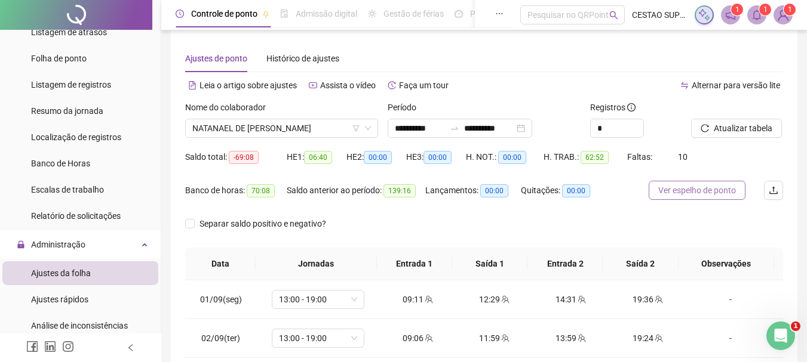
click at [688, 189] on span "Ver espelho de ponto" at bounding box center [697, 190] width 78 height 13
click at [293, 127] on span "NATANAEL DE [PERSON_NAME]" at bounding box center [281, 128] width 179 height 18
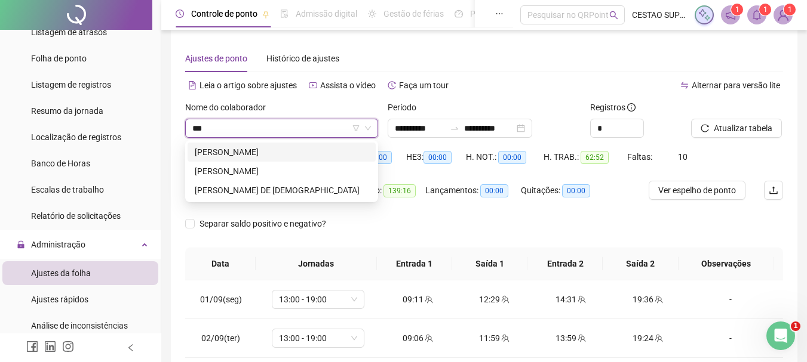
scroll to position [0, 0]
type input "****"
click at [271, 170] on div "[PERSON_NAME]" at bounding box center [282, 171] width 174 height 13
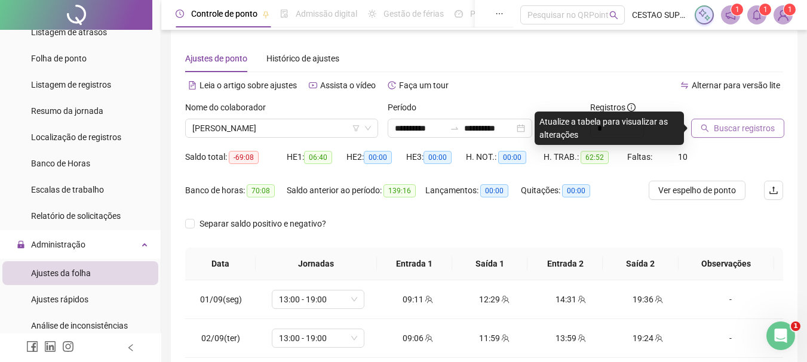
click at [731, 130] on span "Buscar registros" at bounding box center [744, 128] width 61 height 13
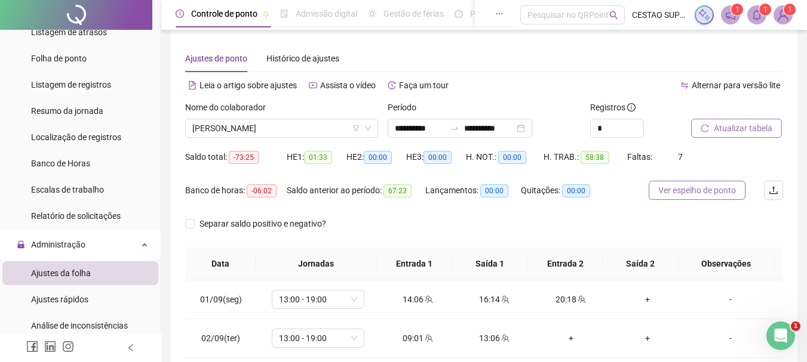
click at [700, 189] on span "Ver espelho de ponto" at bounding box center [697, 190] width 78 height 13
click at [245, 126] on span "[PERSON_NAME]" at bounding box center [281, 128] width 179 height 18
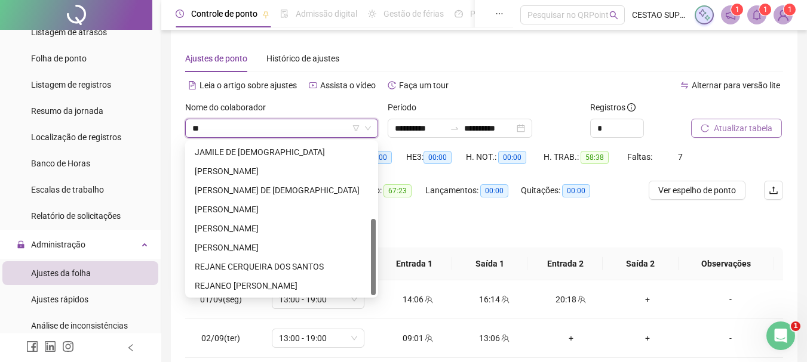
scroll to position [153, 0]
type input "***"
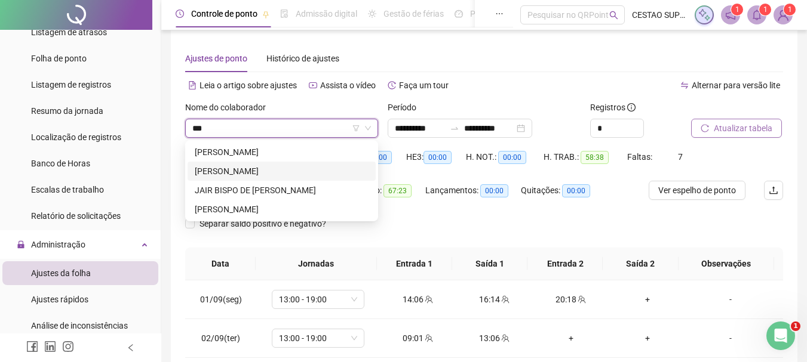
click at [253, 174] on div "[PERSON_NAME]" at bounding box center [282, 171] width 174 height 13
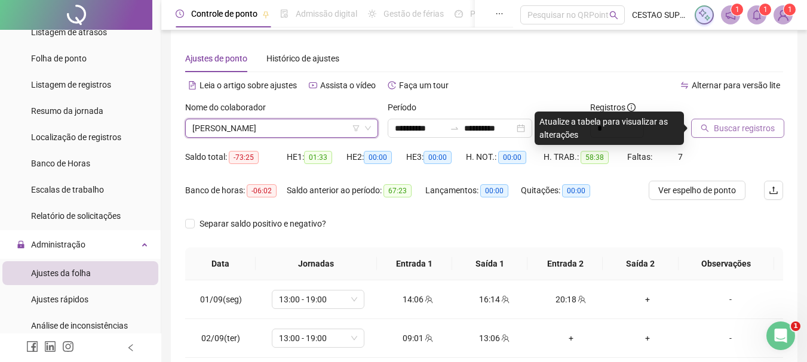
click at [725, 124] on span "Buscar registros" at bounding box center [744, 128] width 61 height 13
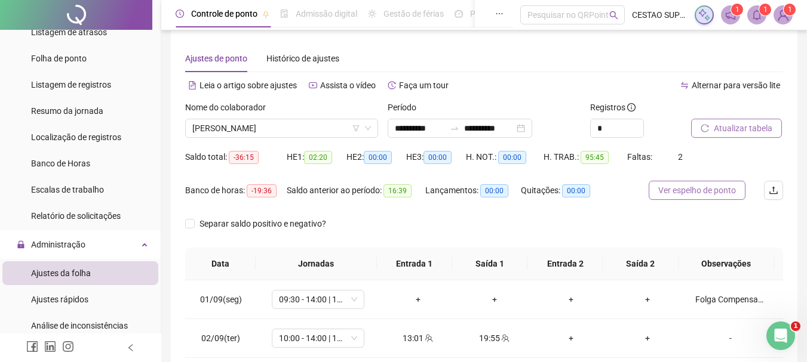
click at [690, 191] on span "Ver espelho de ponto" at bounding box center [697, 190] width 78 height 13
click at [261, 122] on span "[PERSON_NAME]" at bounding box center [281, 128] width 179 height 18
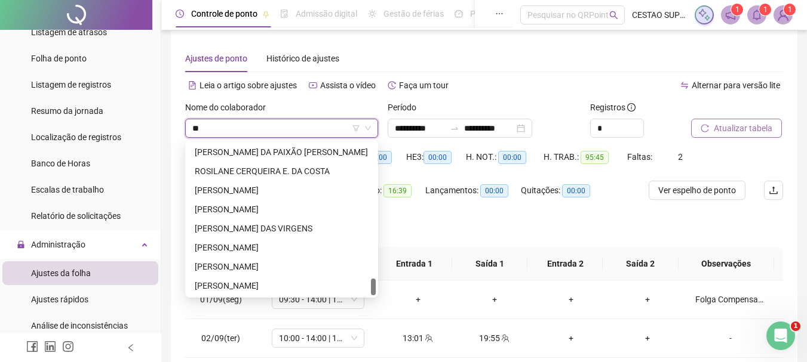
type input "***"
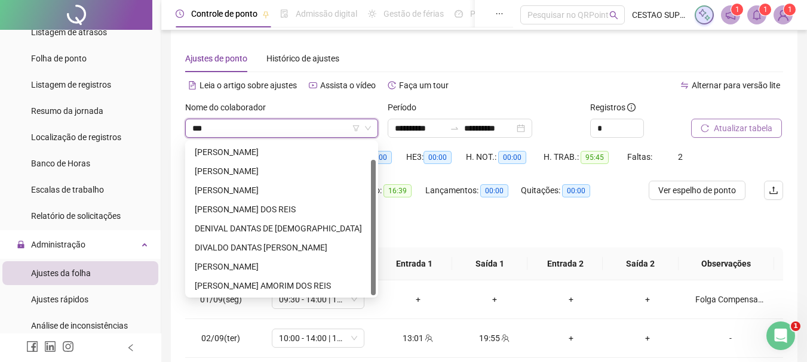
scroll to position [19, 0]
click at [251, 211] on div "[PERSON_NAME] DOS REIS" at bounding box center [282, 209] width 174 height 13
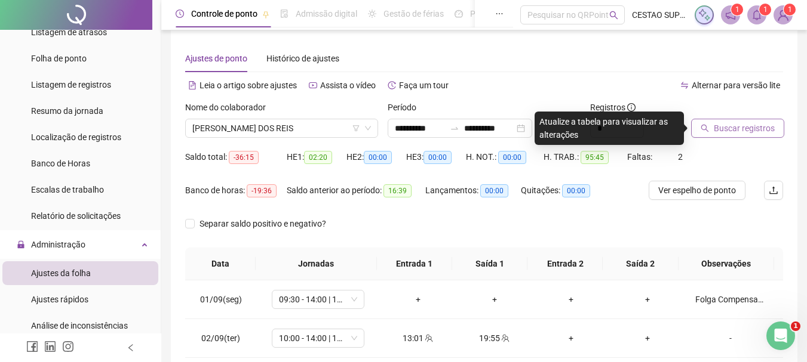
click at [743, 121] on button "Buscar registros" at bounding box center [737, 128] width 93 height 19
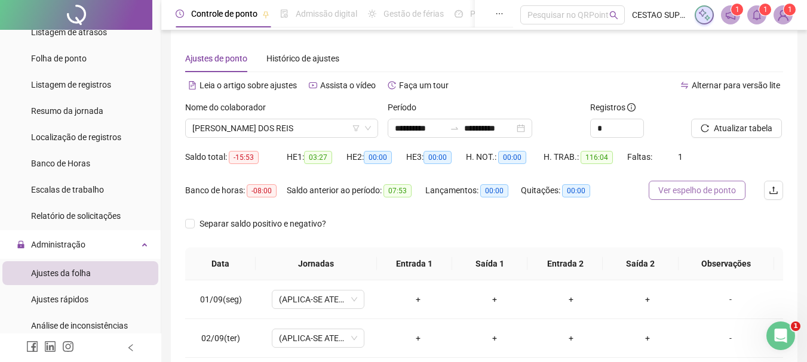
click at [705, 192] on span "Ver espelho de ponto" at bounding box center [697, 190] width 78 height 13
click at [290, 128] on span "[PERSON_NAME] DOS REIS" at bounding box center [281, 128] width 179 height 18
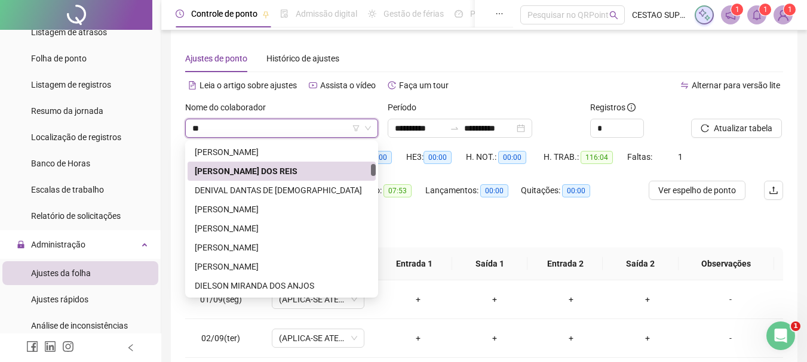
scroll to position [268, 0]
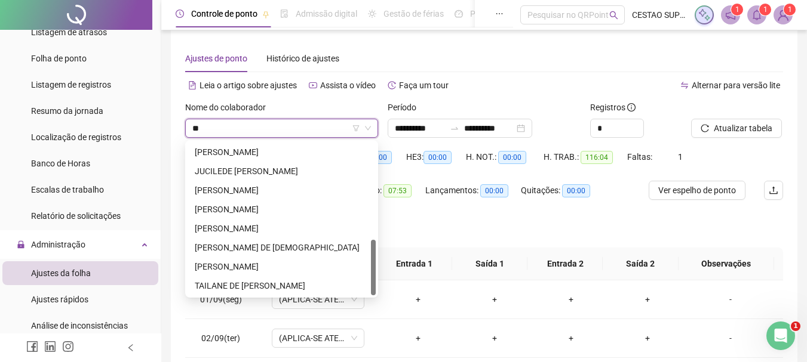
type input "***"
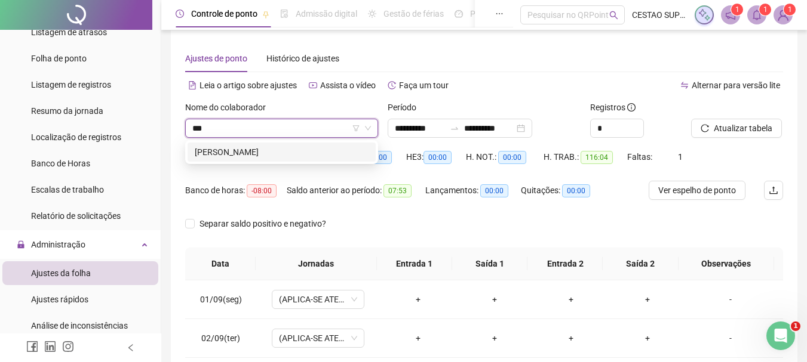
scroll to position [0, 0]
click at [288, 149] on div "[PERSON_NAME]" at bounding box center [282, 152] width 174 height 13
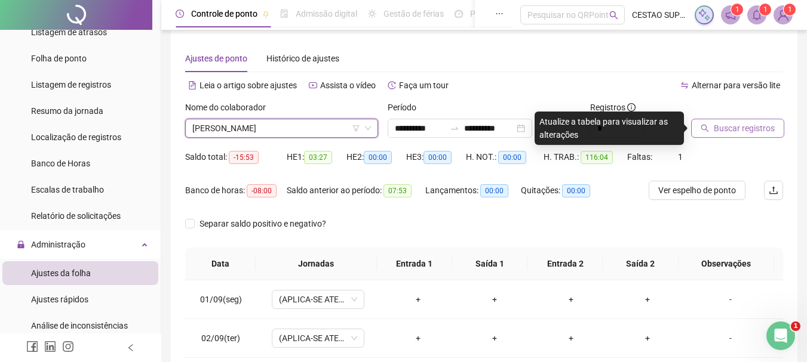
click at [721, 133] on span "Buscar registros" at bounding box center [744, 128] width 61 height 13
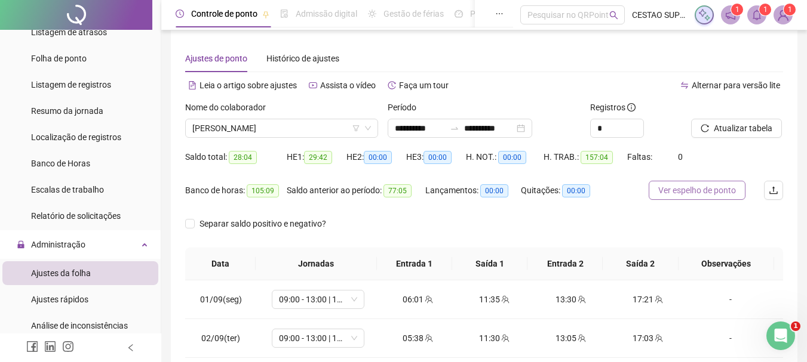
click at [718, 185] on span "Ver espelho de ponto" at bounding box center [697, 190] width 78 height 13
